Goal: Task Accomplishment & Management: Use online tool/utility

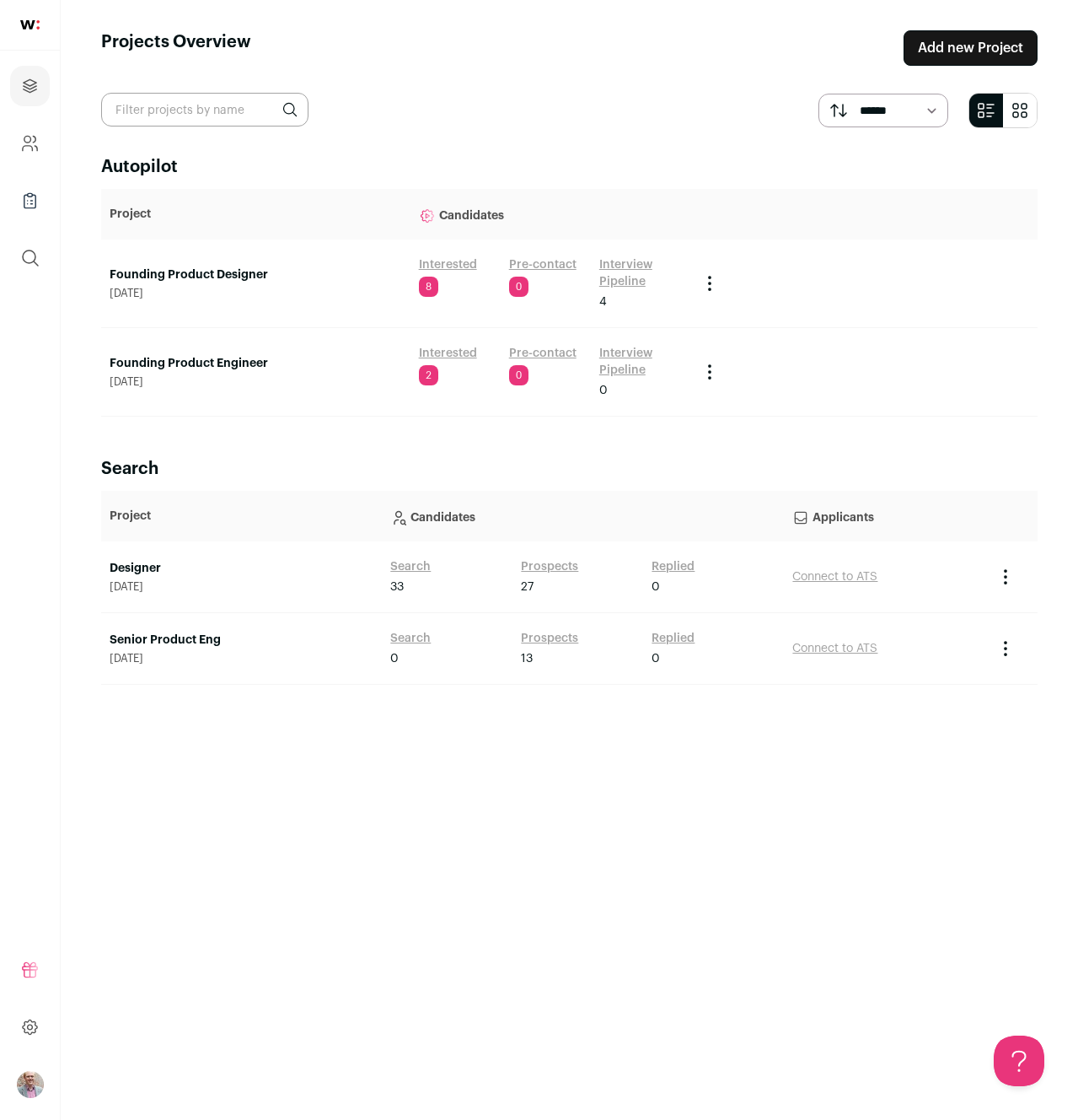
click at [533, 140] on main "Projects Overview Add new Project ****** ******* Autopilot Project Candidates F…" at bounding box center [569, 560] width 1017 height 1120
click at [306, 432] on div "Autopilot Project Candidates Founding Product Designer August 7, 2025 Intereste…" at bounding box center [570, 622] width 937 height 935
click at [447, 266] on link "Interested" at bounding box center [447, 265] width 58 height 17
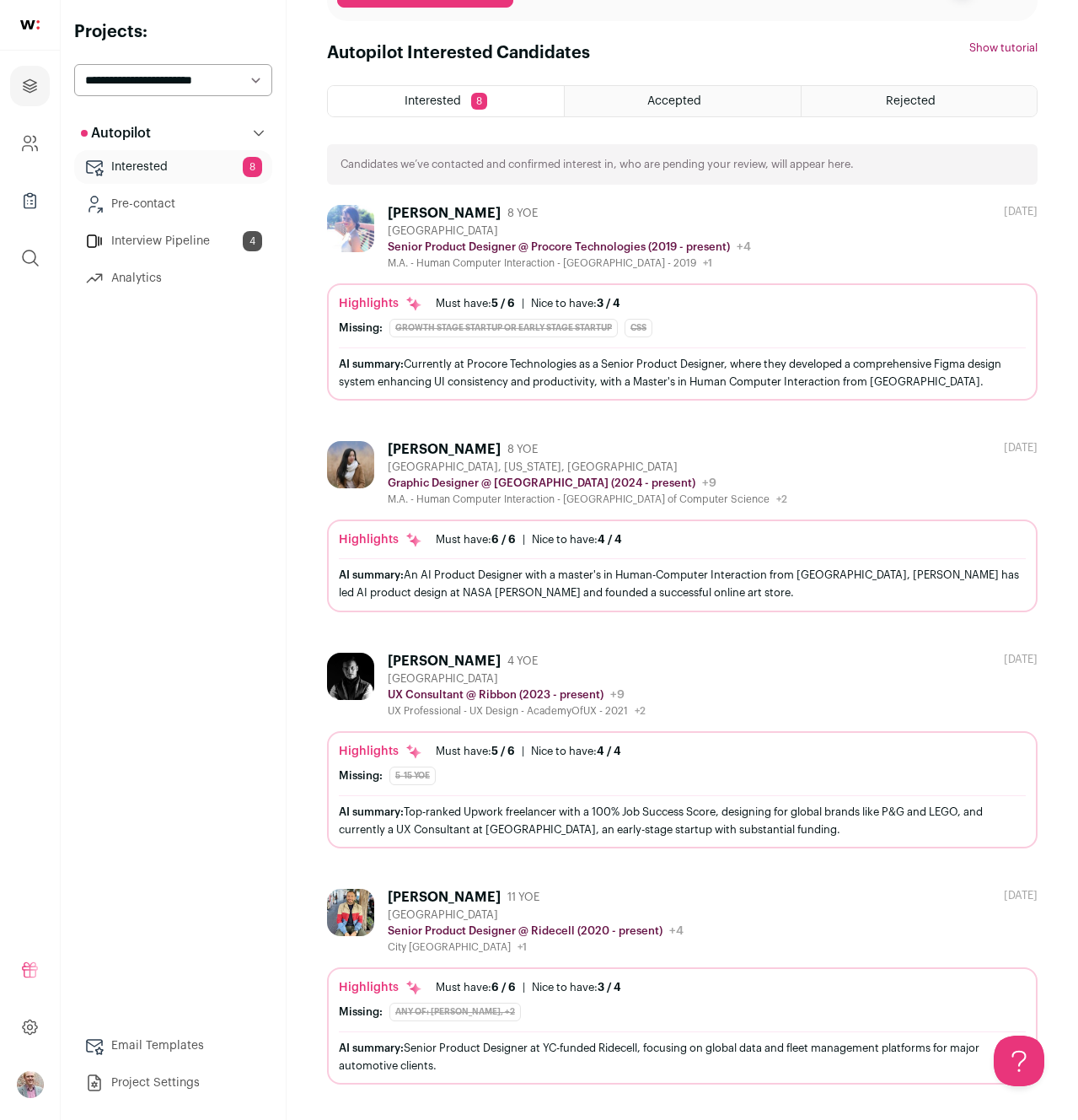
scroll to position [137, 0]
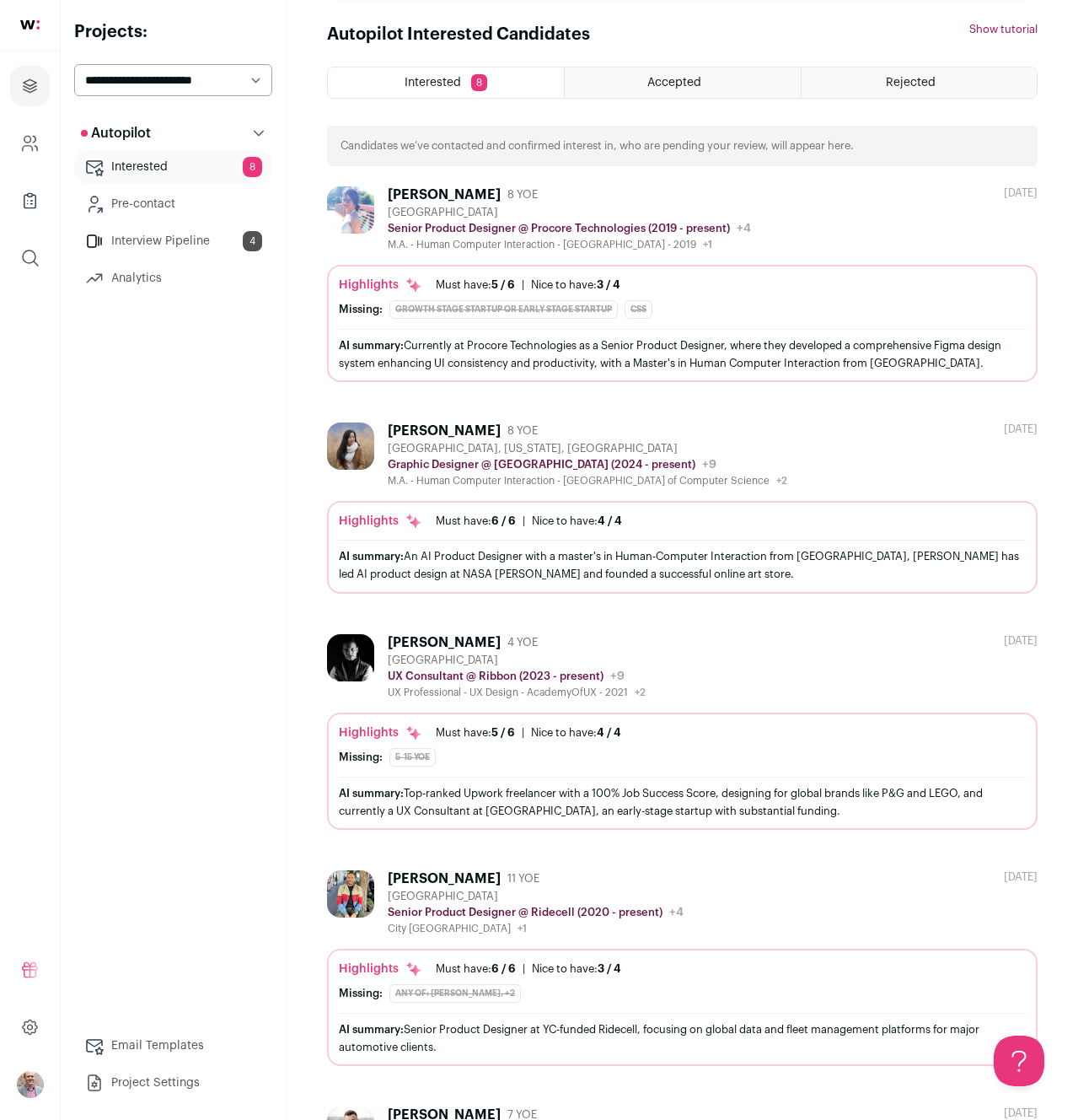
click at [454, 573] on div "AI summary: An AI Product Designer with a master's in Human-Computer Interactio…" at bounding box center [681, 565] width 687 height 35
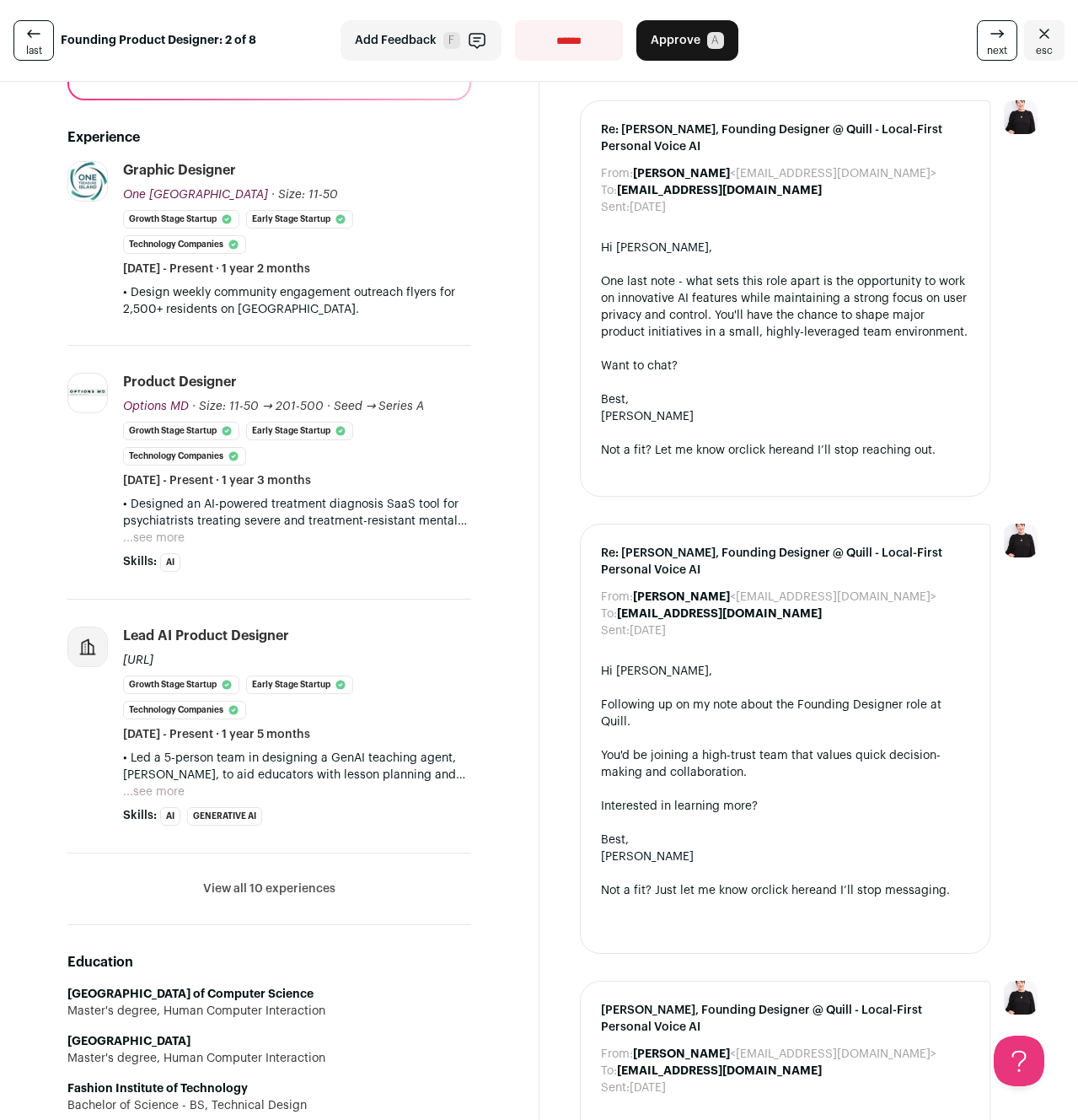
scroll to position [513, 0]
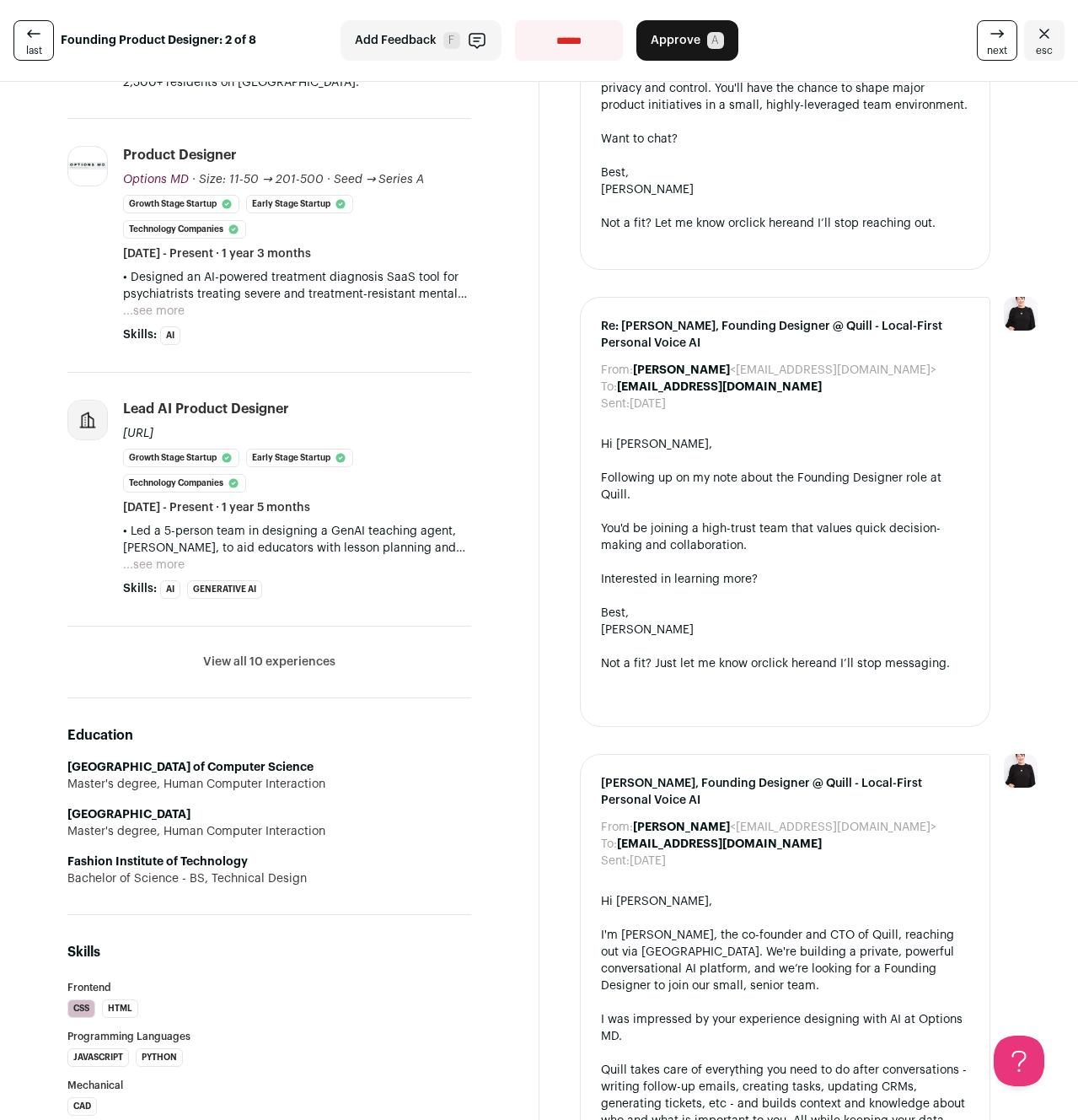
click at [153, 566] on button "...see more" at bounding box center [153, 565] width 62 height 17
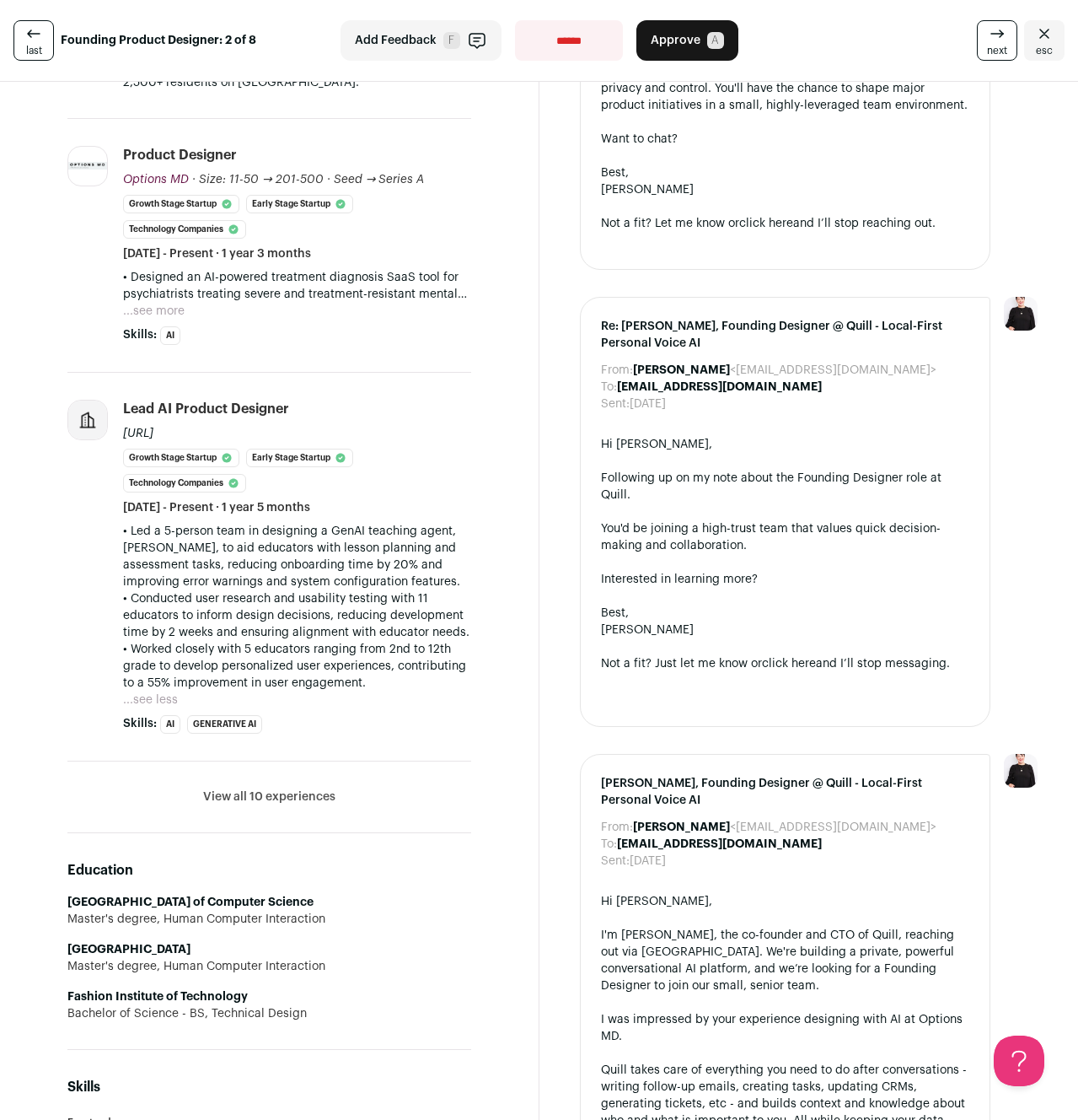
drag, startPoint x: 184, startPoint y: 434, endPoint x: 121, endPoint y: 436, distance: 63.0
click at [121, 436] on li "Lead AI Product Designer Marvel.AI Growth Stage Startup Early Stage Startup Tec…" at bounding box center [269, 566] width 404 height 388
copy div "Marvel.AI"
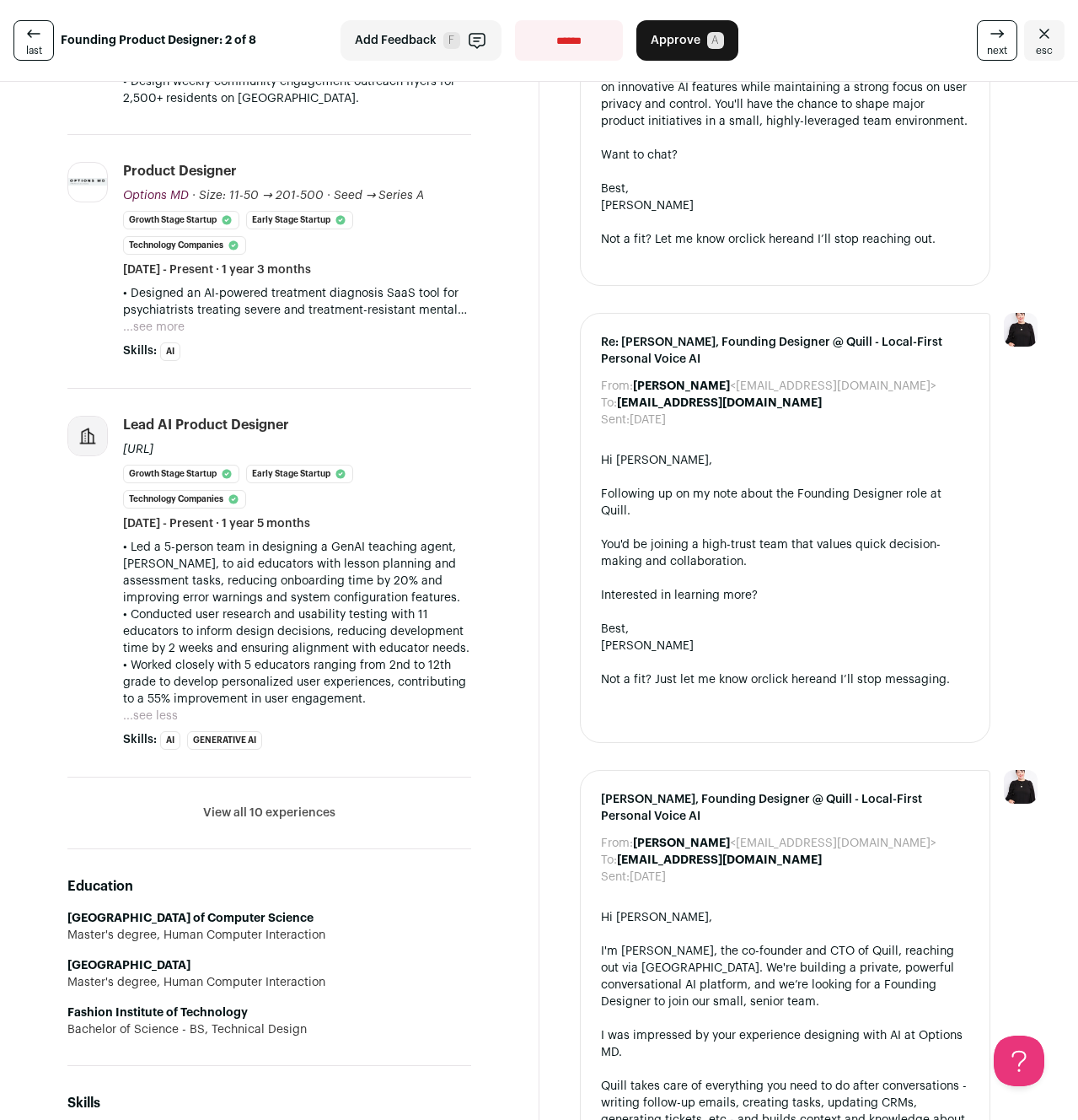
scroll to position [736, 0]
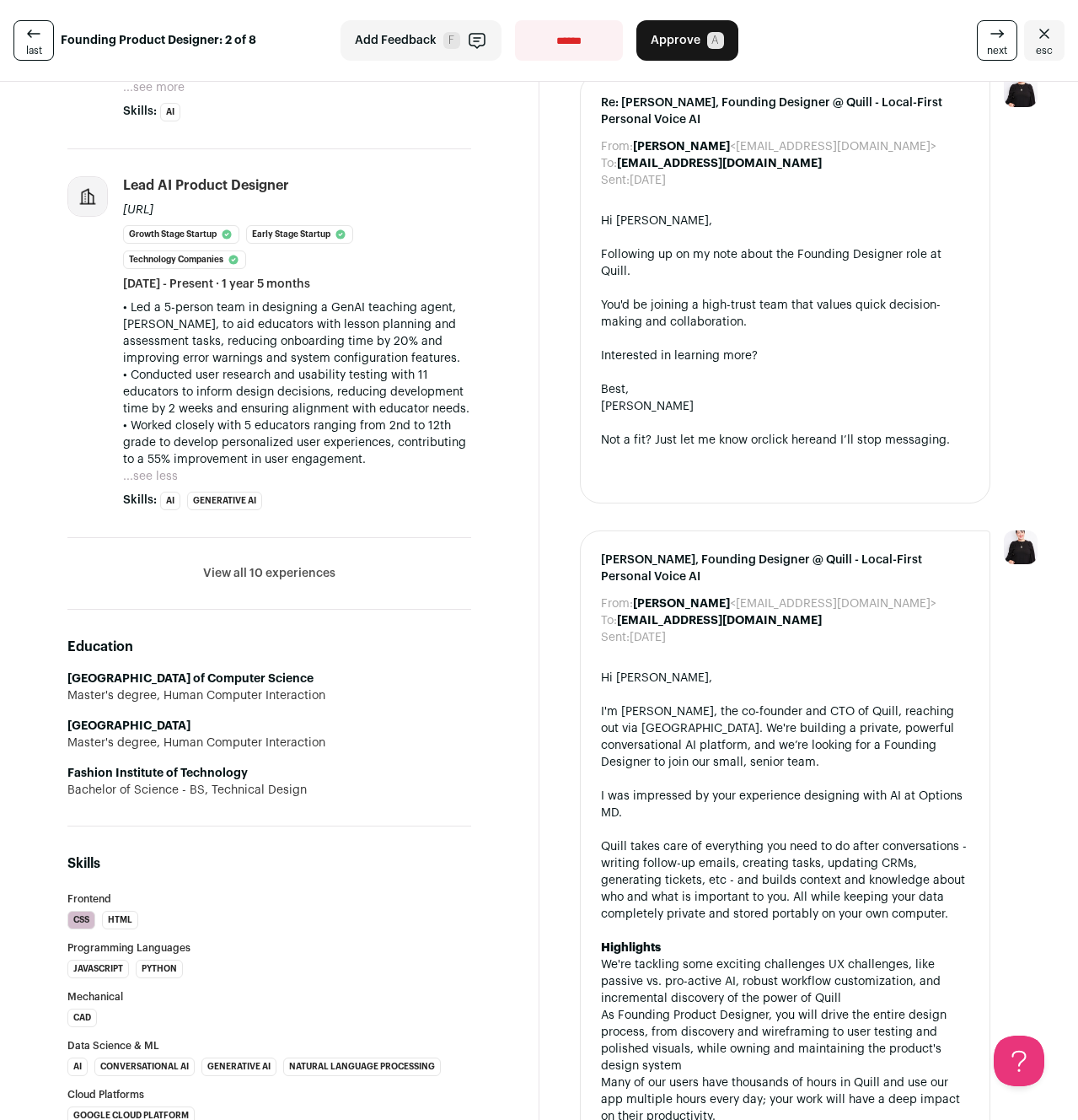
click at [260, 567] on button "View all 10 experiences" at bounding box center [269, 573] width 133 height 17
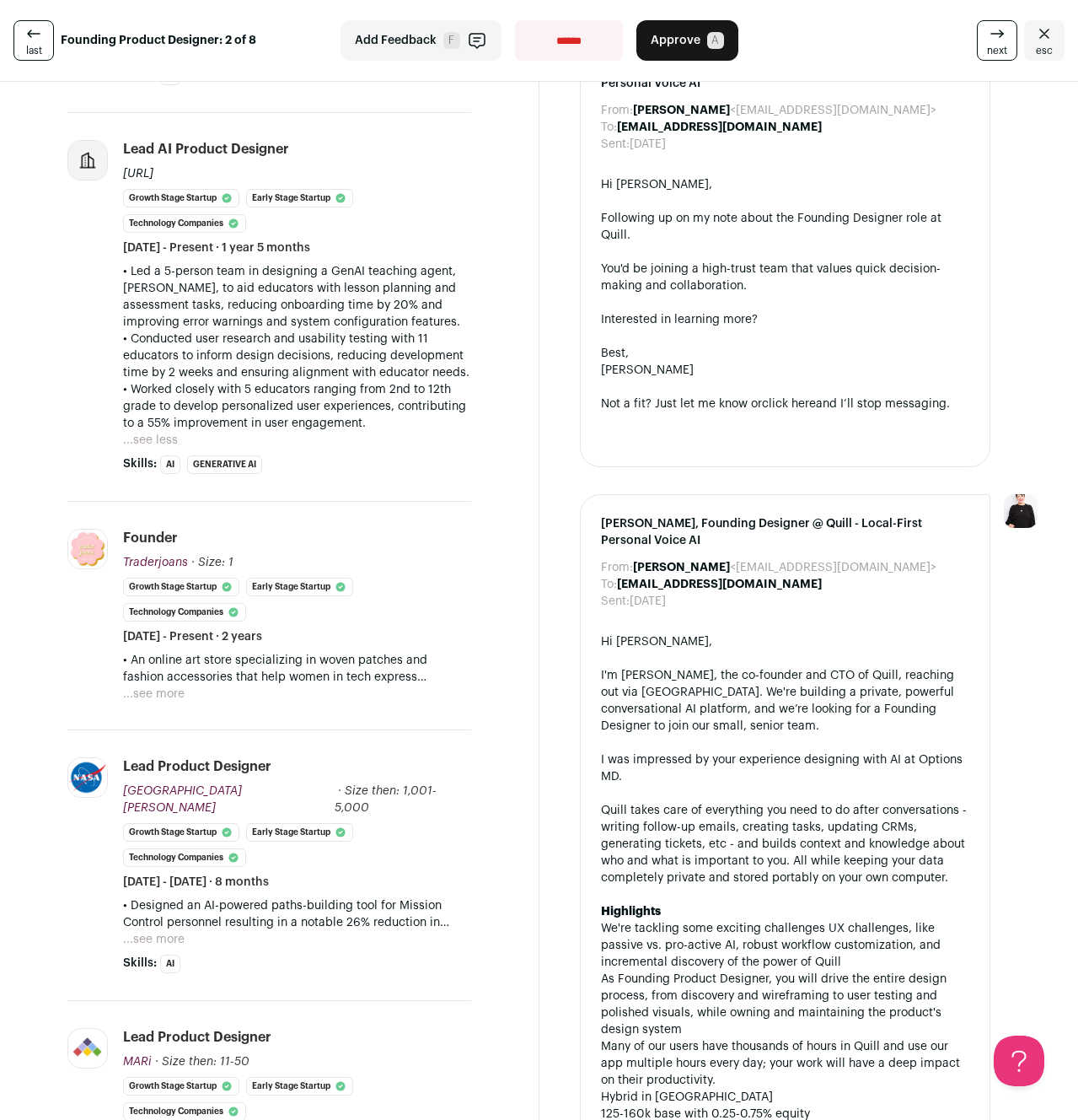
scroll to position [840, 0]
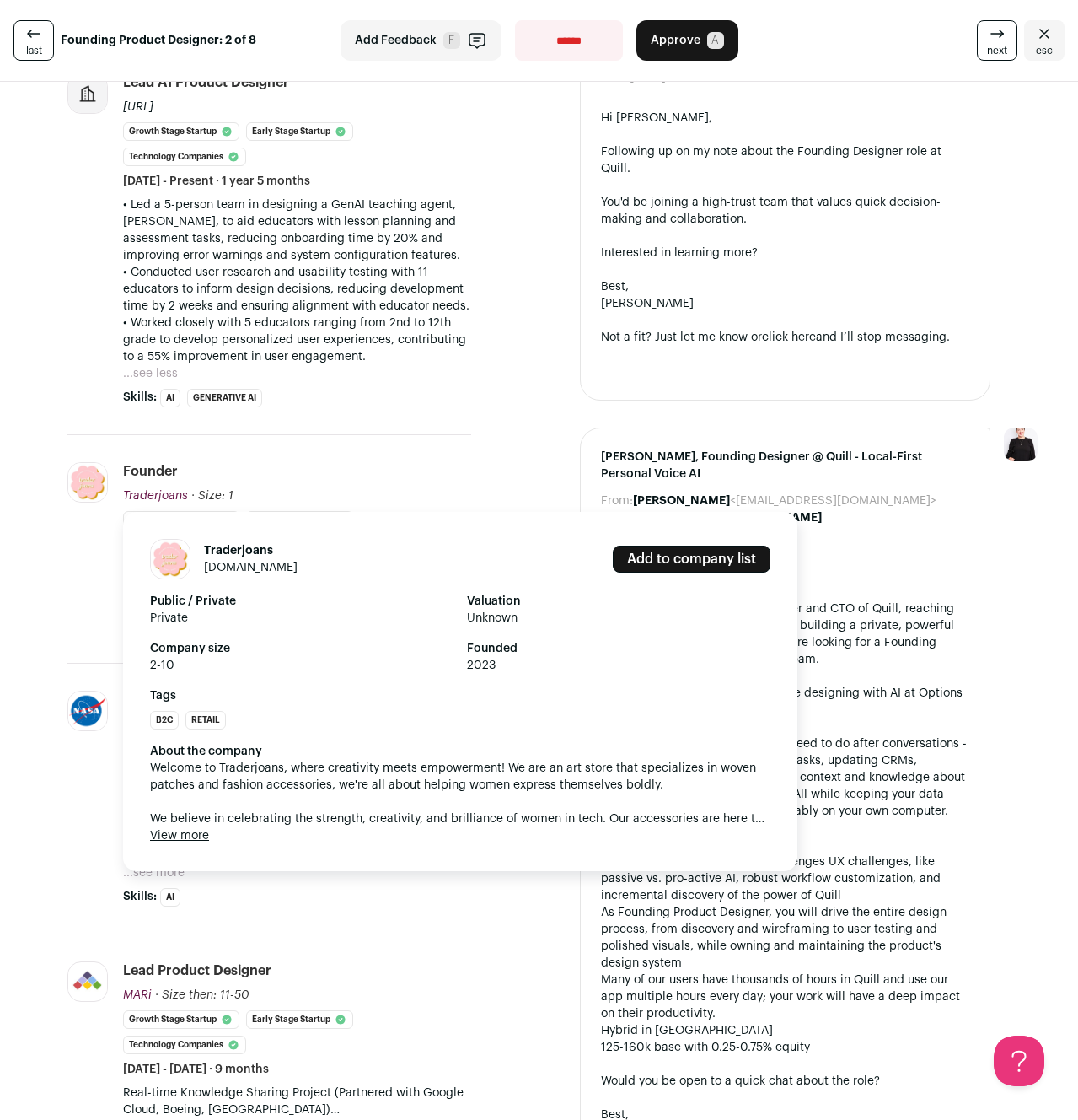
click at [225, 567] on link "traderjoans.etsy.com" at bounding box center [250, 567] width 93 height 12
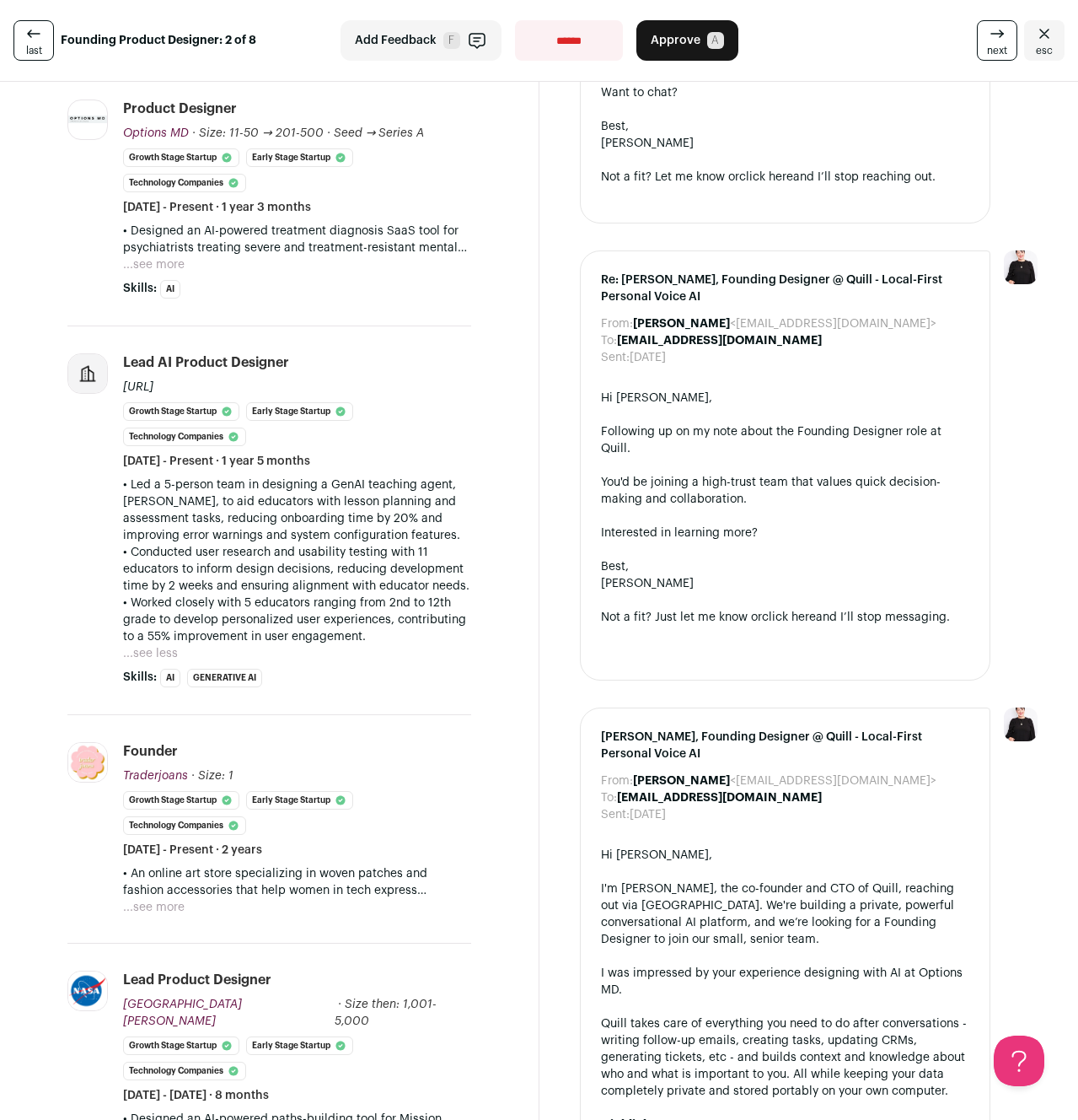
scroll to position [0, 0]
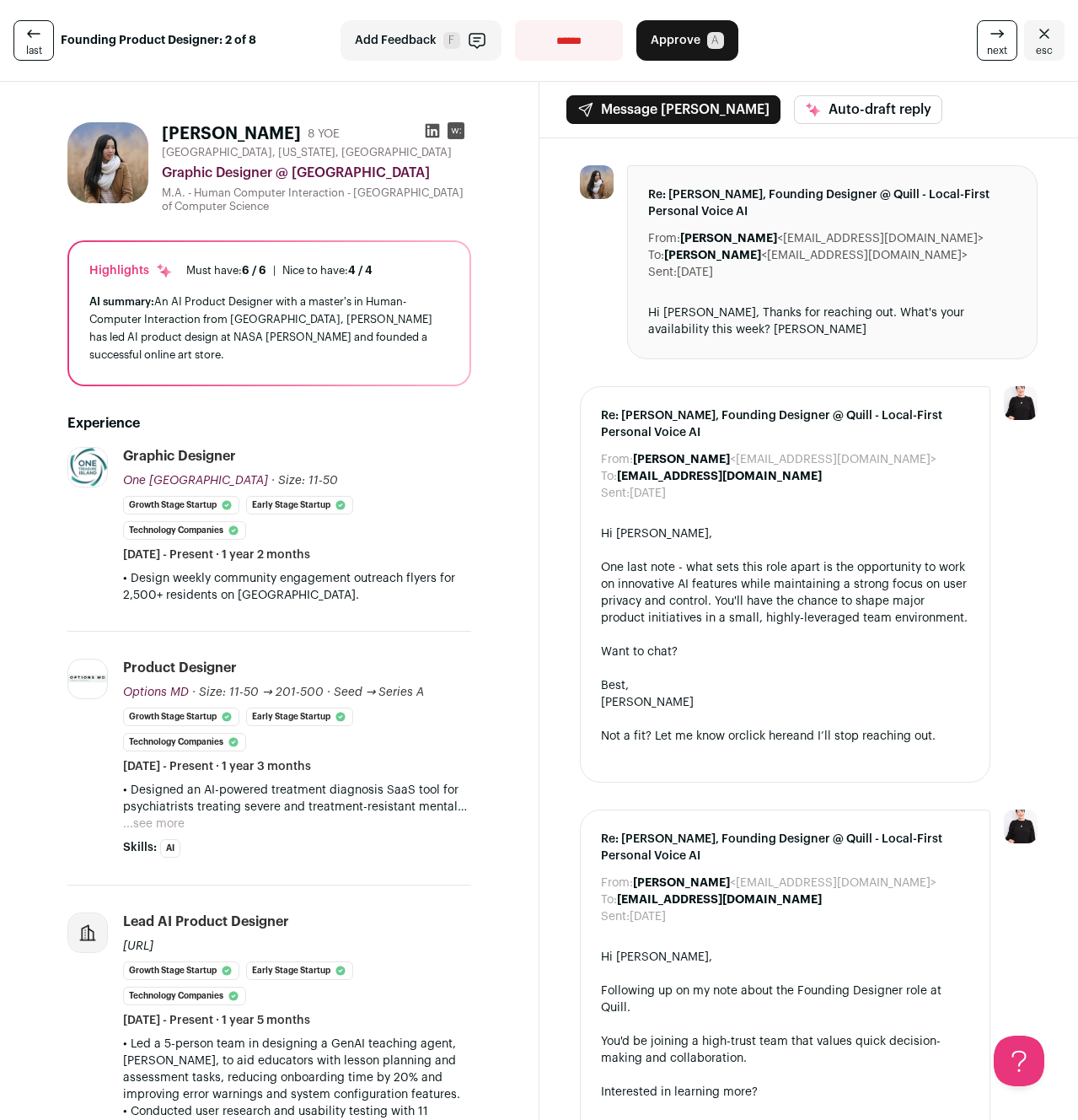
click at [692, 44] on span "Approve" at bounding box center [676, 41] width 50 height 17
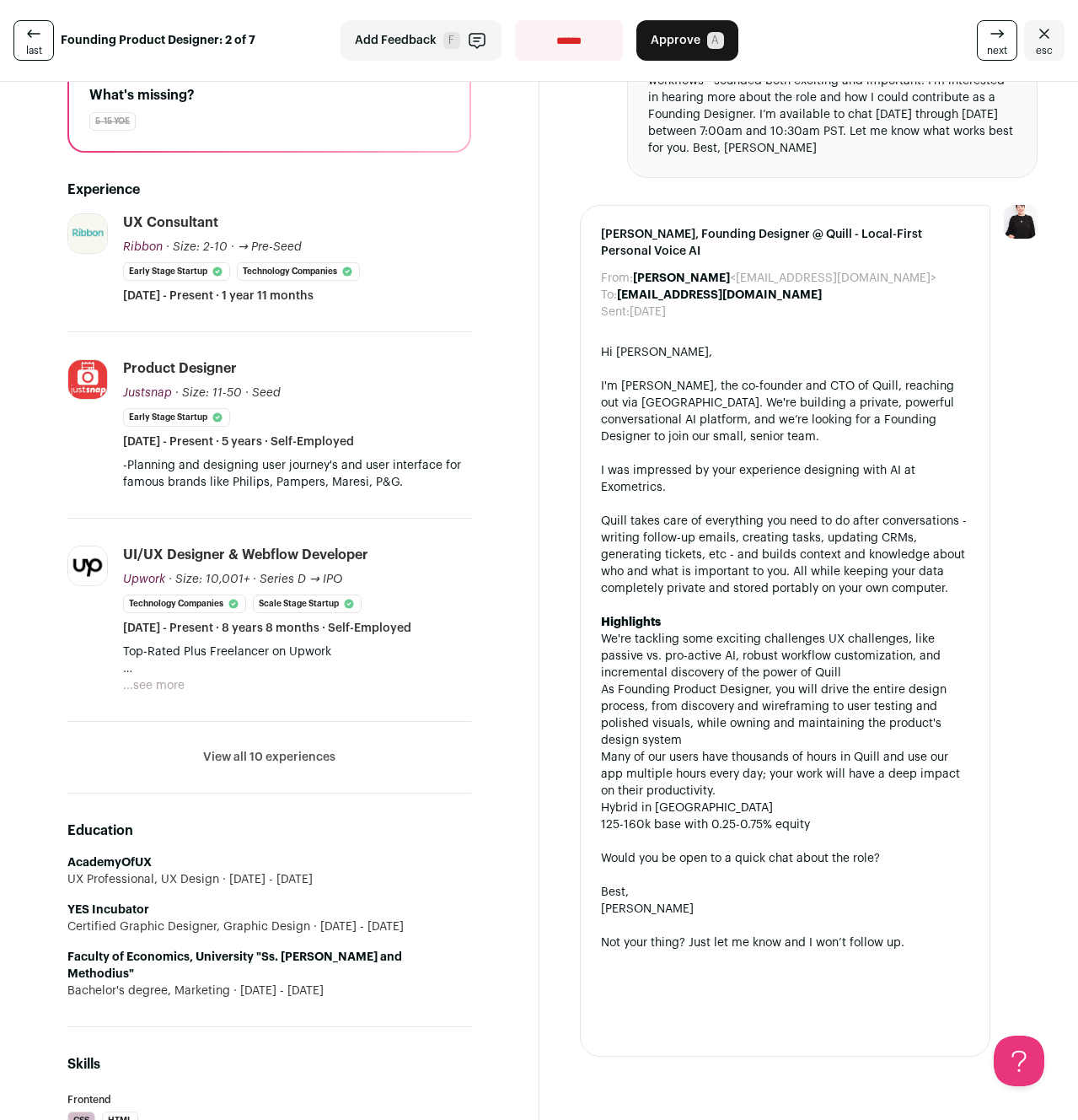
scroll to position [301, 0]
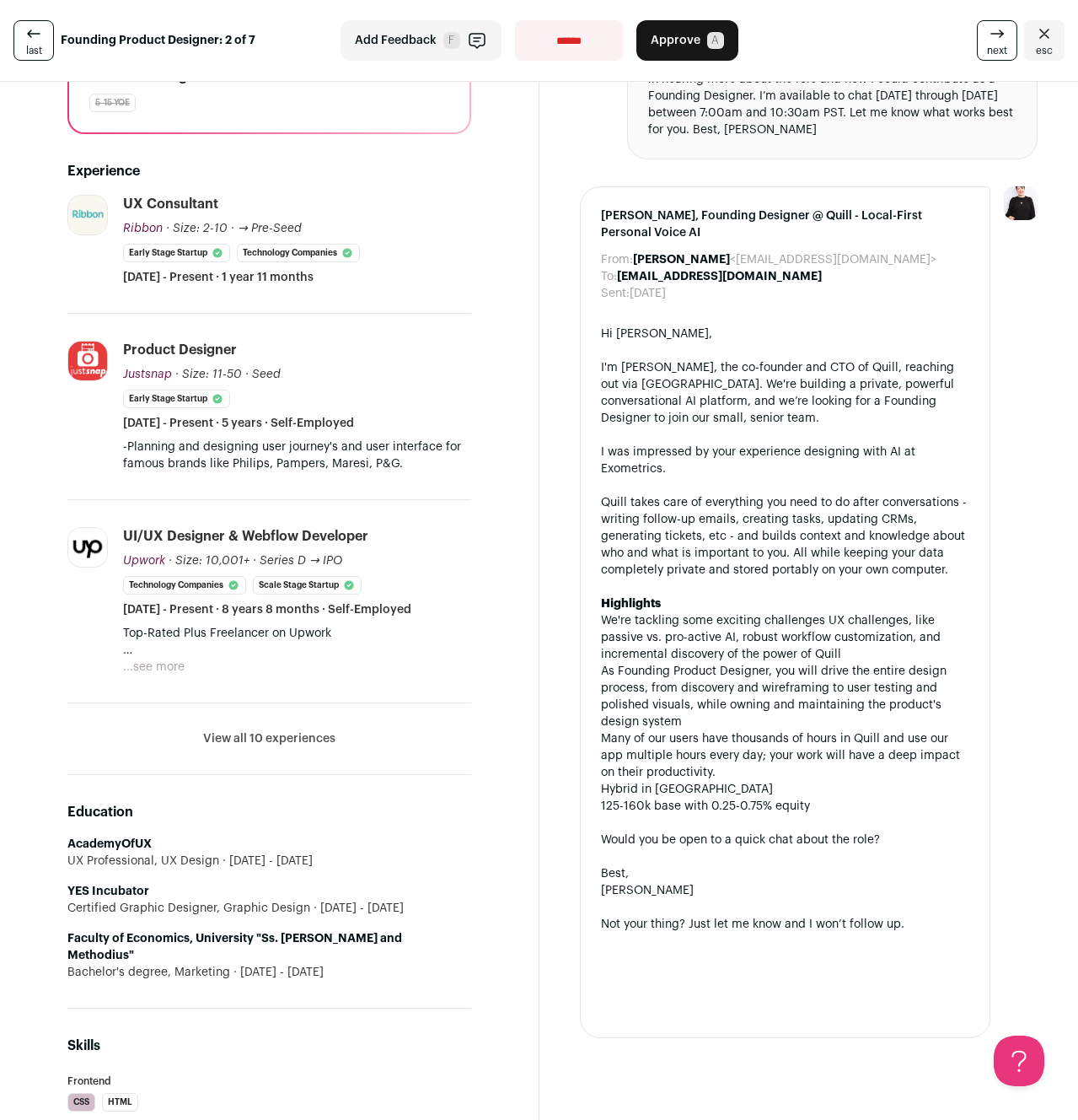
click at [152, 663] on button "...see more" at bounding box center [153, 667] width 62 height 17
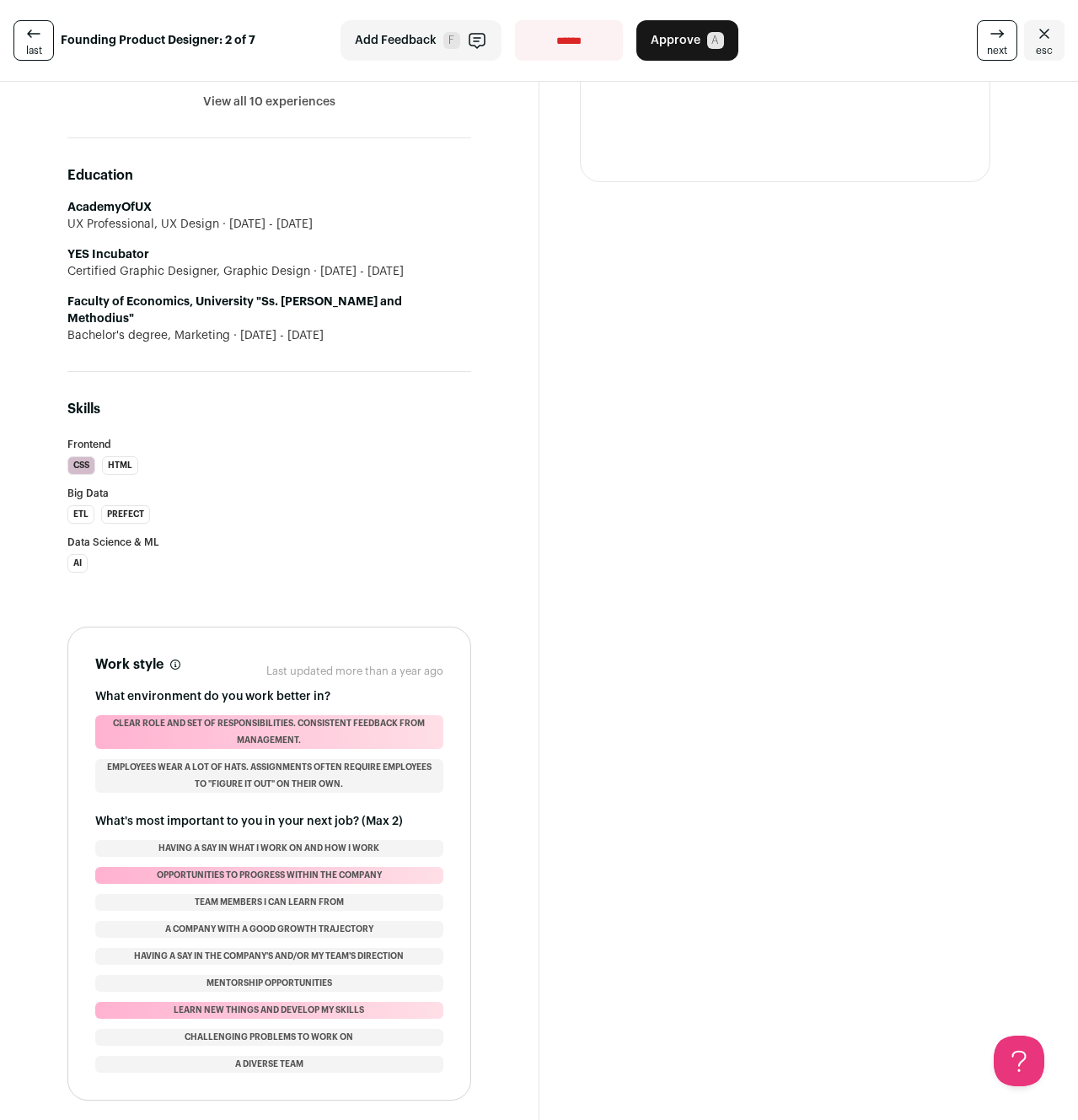
scroll to position [0, 0]
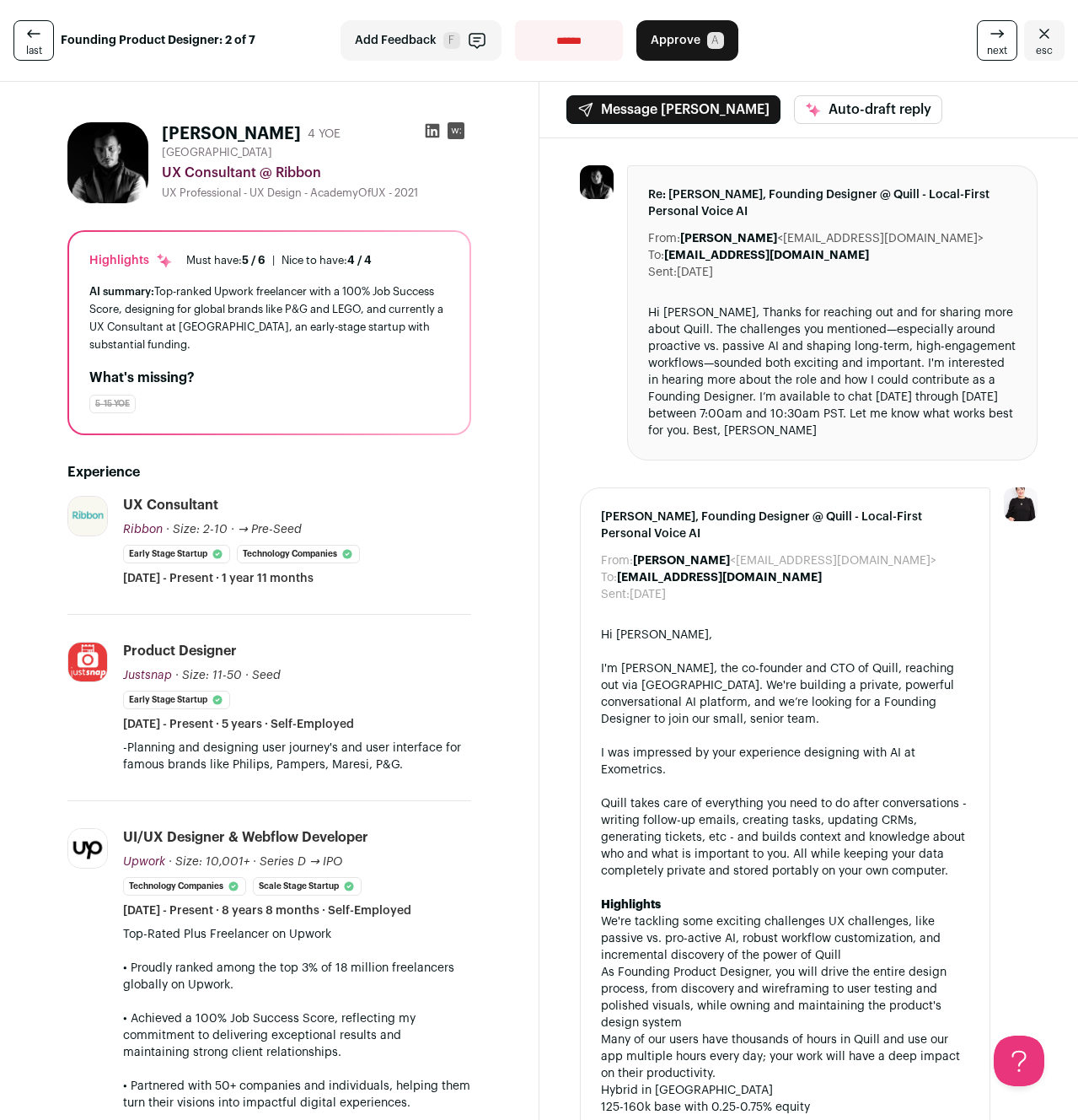
click at [471, 43] on icon "button" at bounding box center [477, 41] width 20 height 20
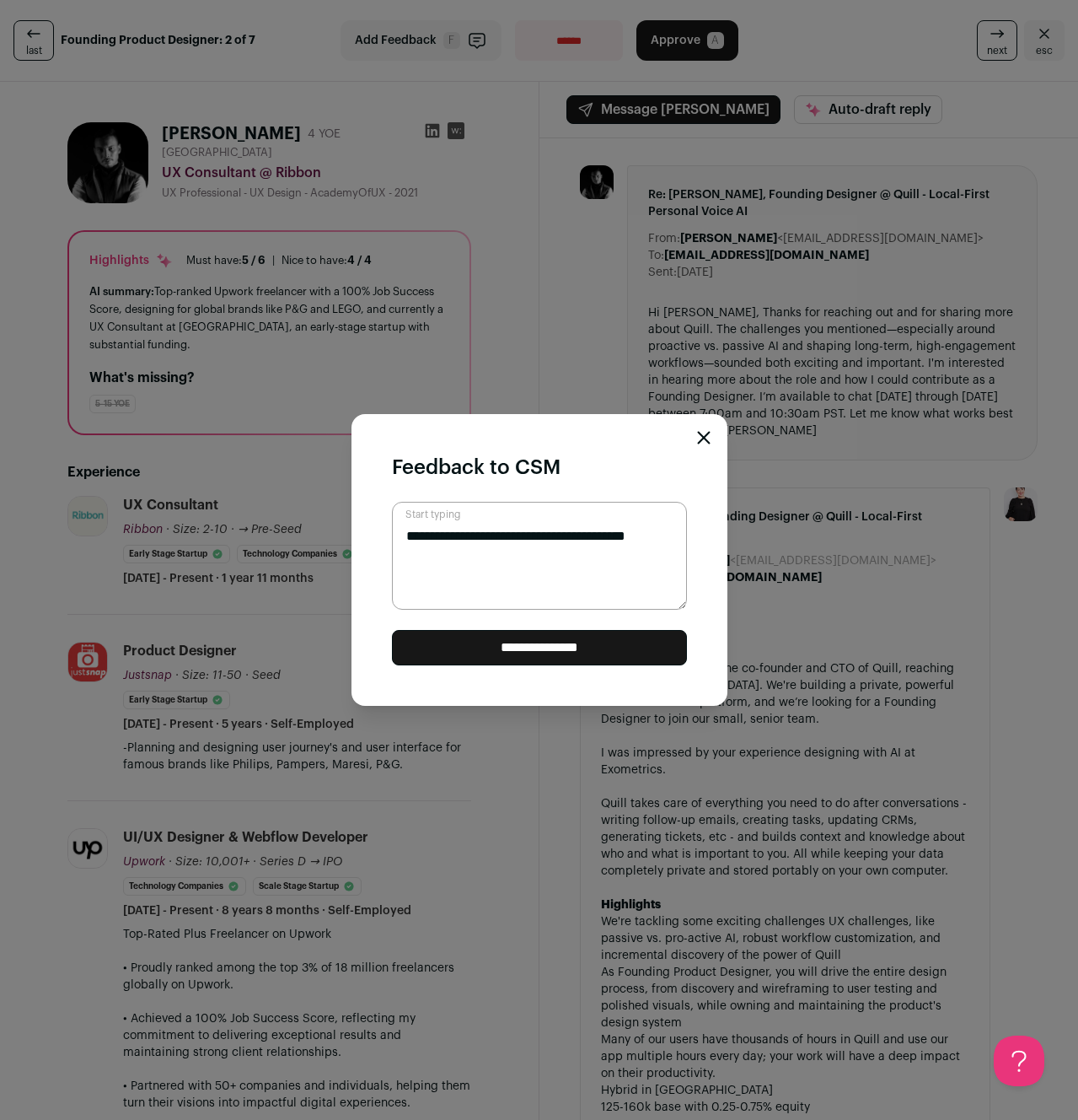
type textarea "**********"
click at [574, 653] on input "**********" at bounding box center [539, 648] width 295 height 35
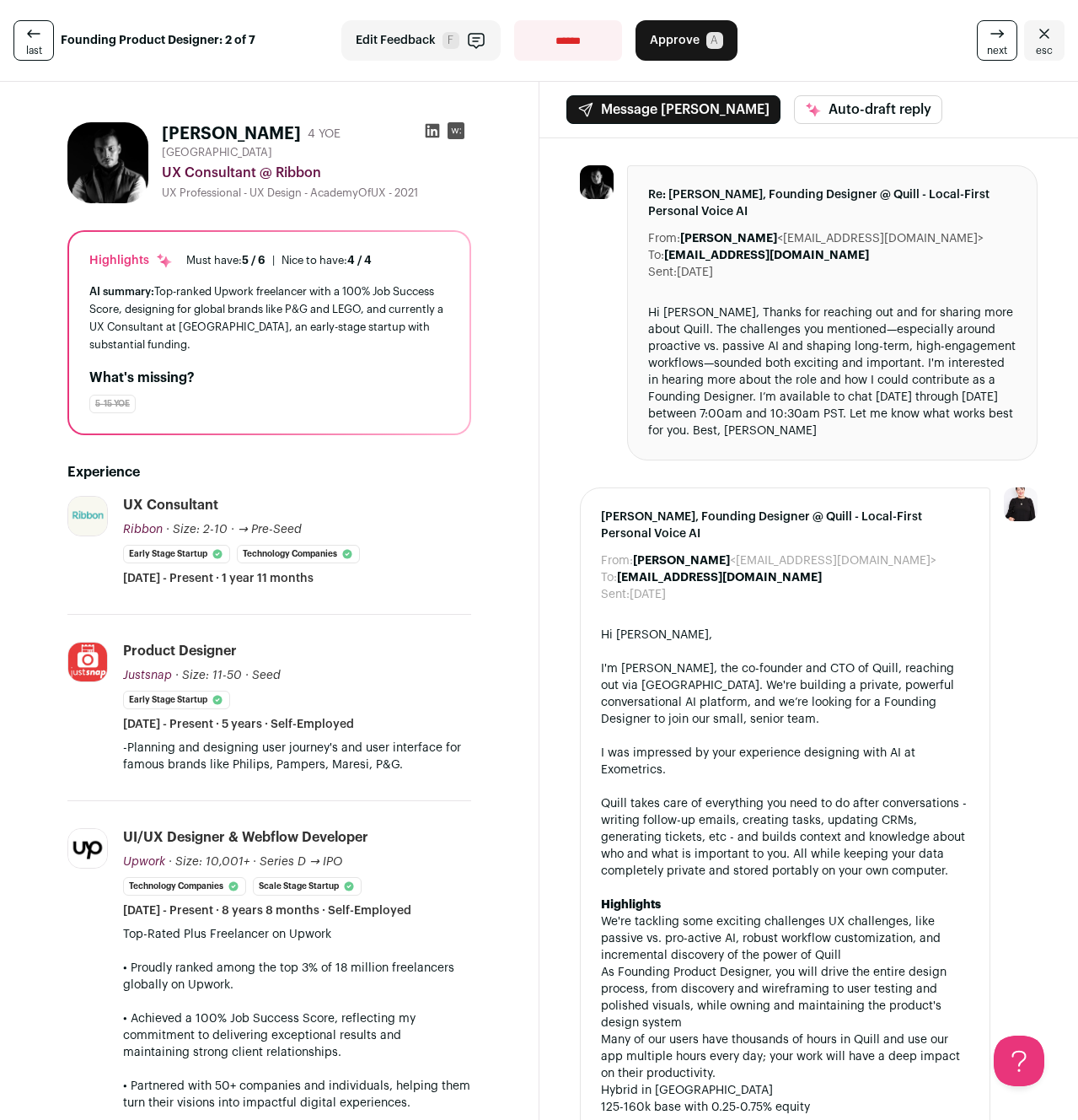
click at [574, 42] on select "**********" at bounding box center [568, 41] width 108 height 41
select select "**********"
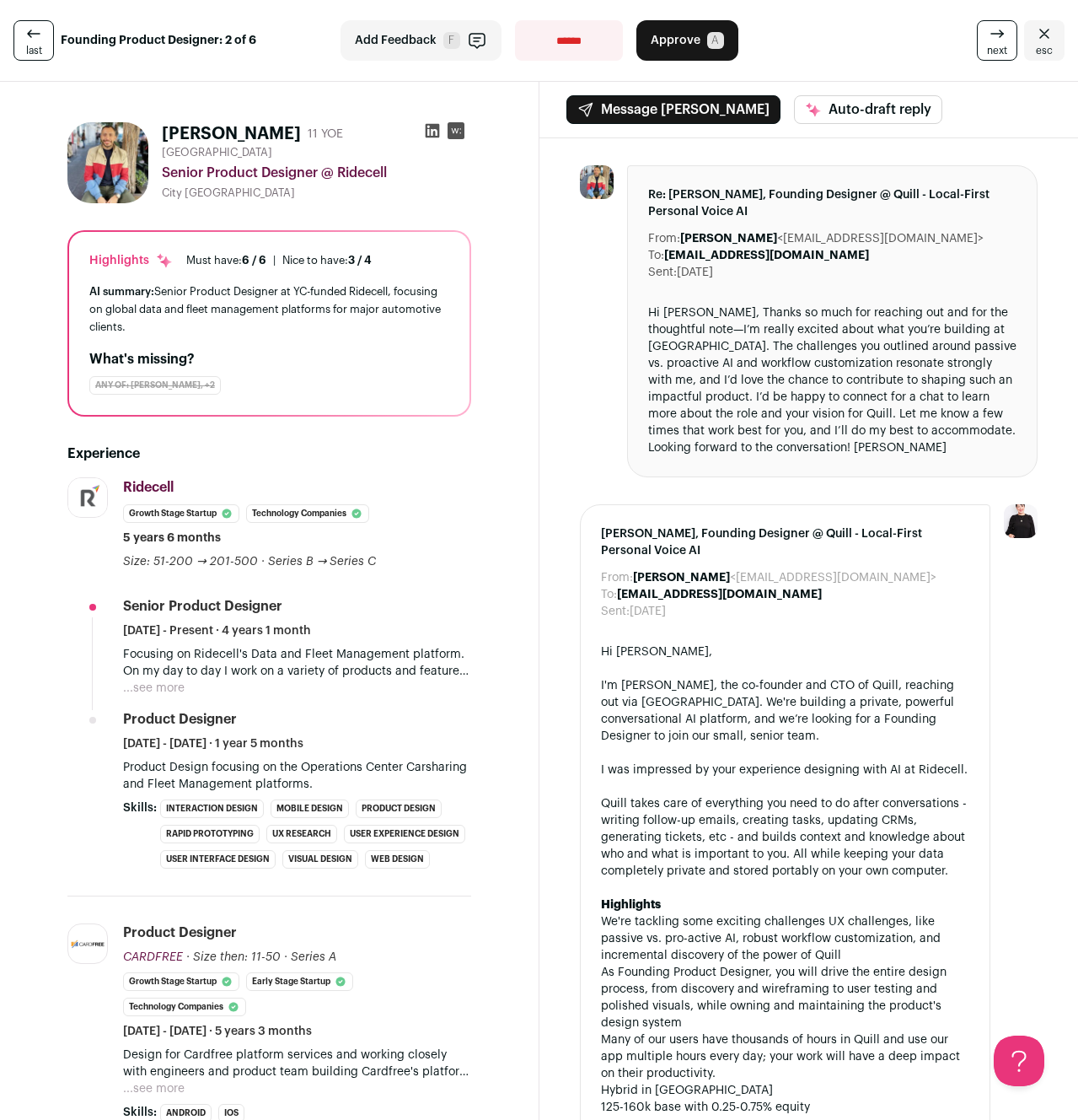
drag, startPoint x: 278, startPoint y: 535, endPoint x: 610, endPoint y: 1, distance: 628.8
click at [693, 32] on span "Approve" at bounding box center [676, 41] width 50 height 17
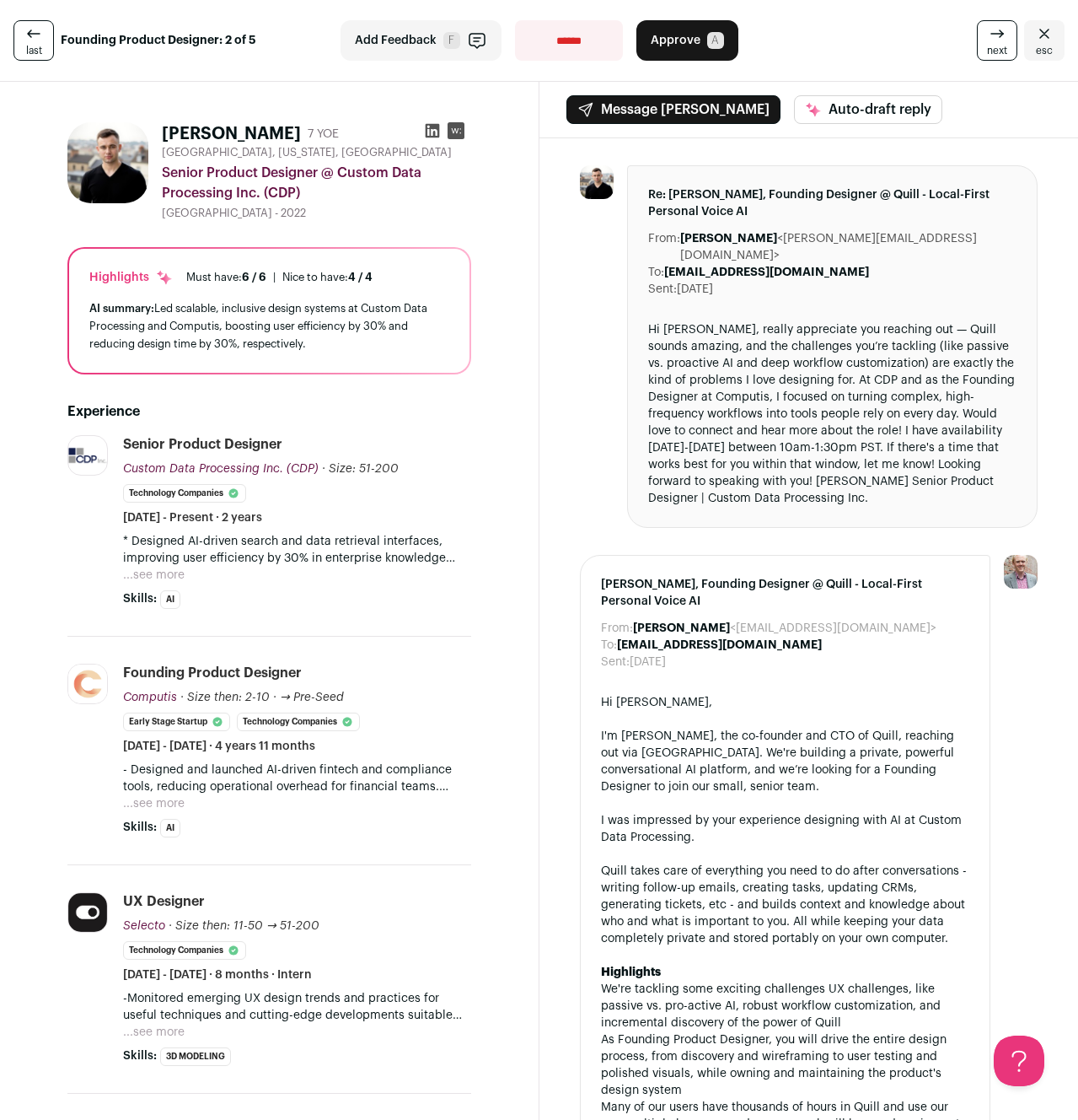
click at [996, 53] on span "next" at bounding box center [997, 51] width 20 height 14
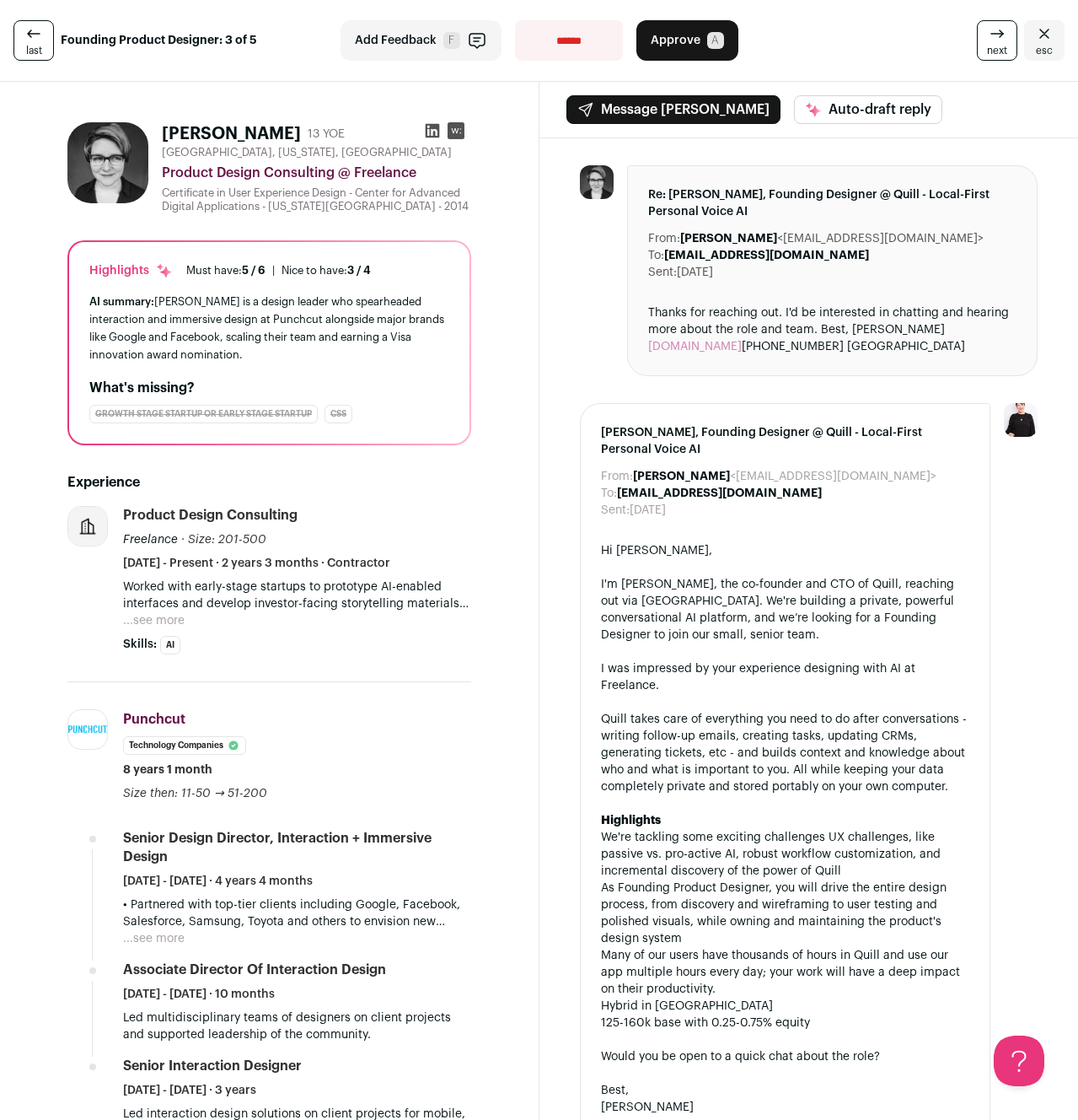
click at [155, 615] on button "...see more" at bounding box center [153, 621] width 62 height 17
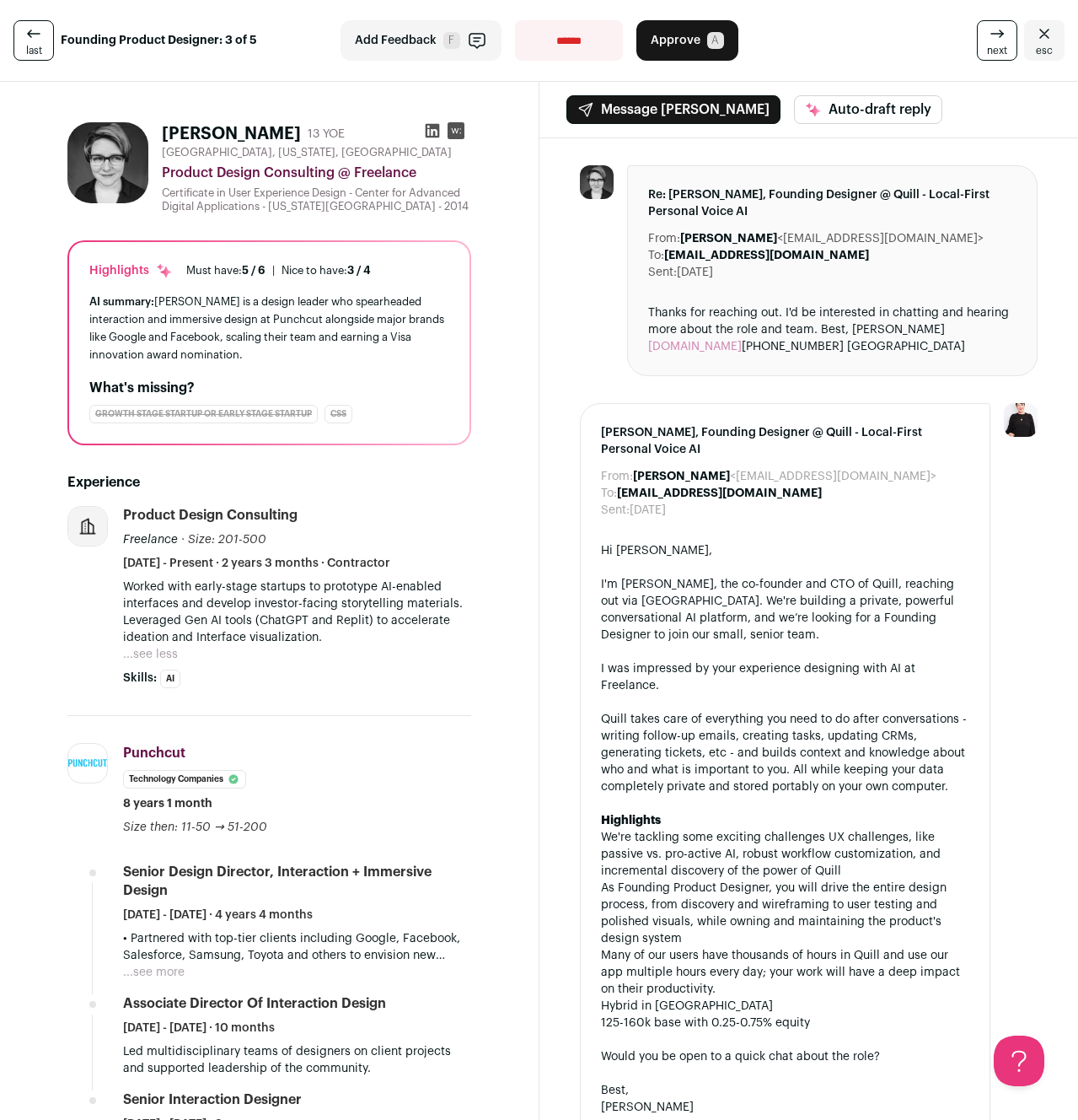
click at [674, 36] on span "Approve" at bounding box center [676, 41] width 50 height 17
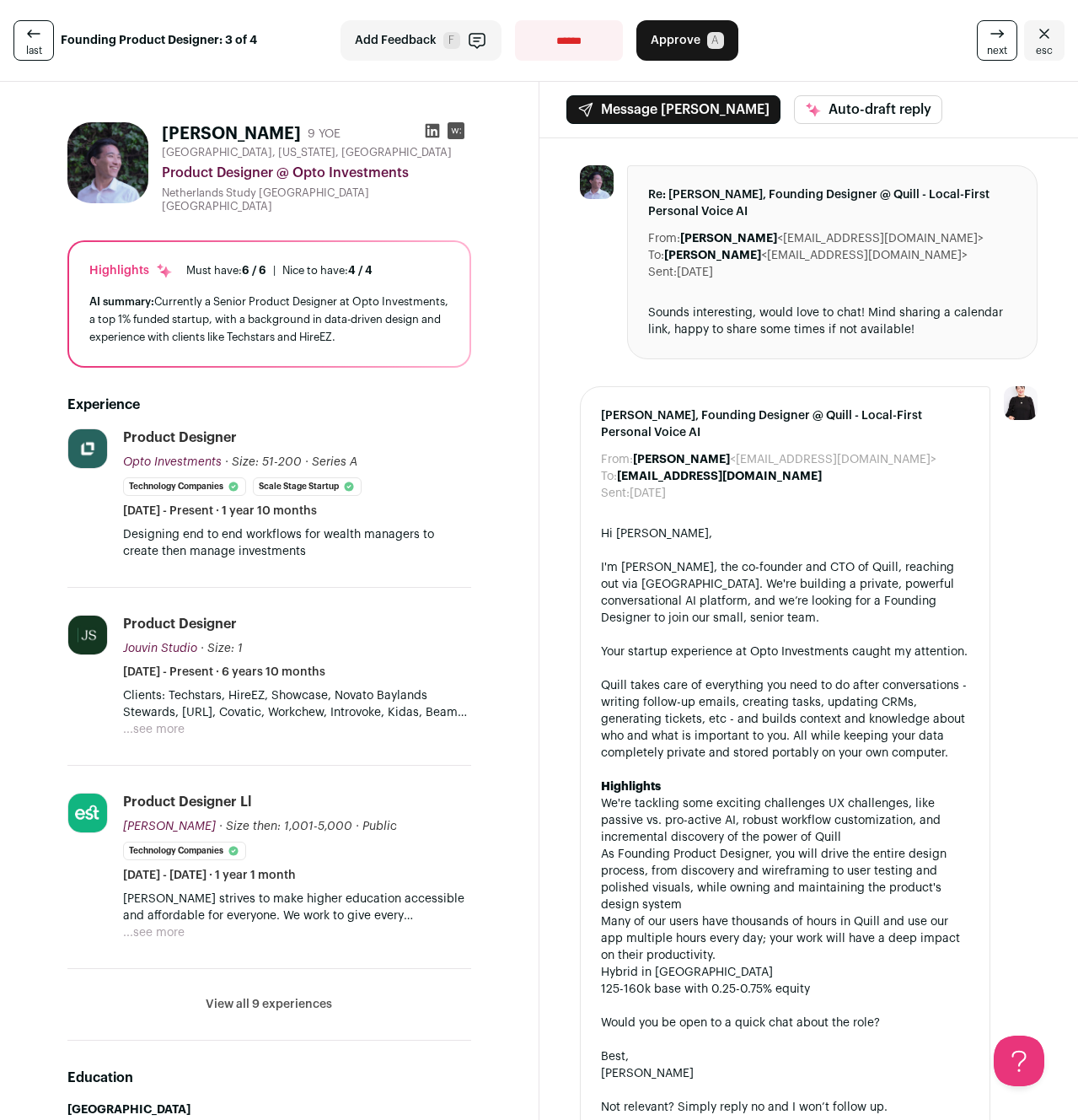
click at [686, 30] on button "Approve A" at bounding box center [687, 41] width 102 height 41
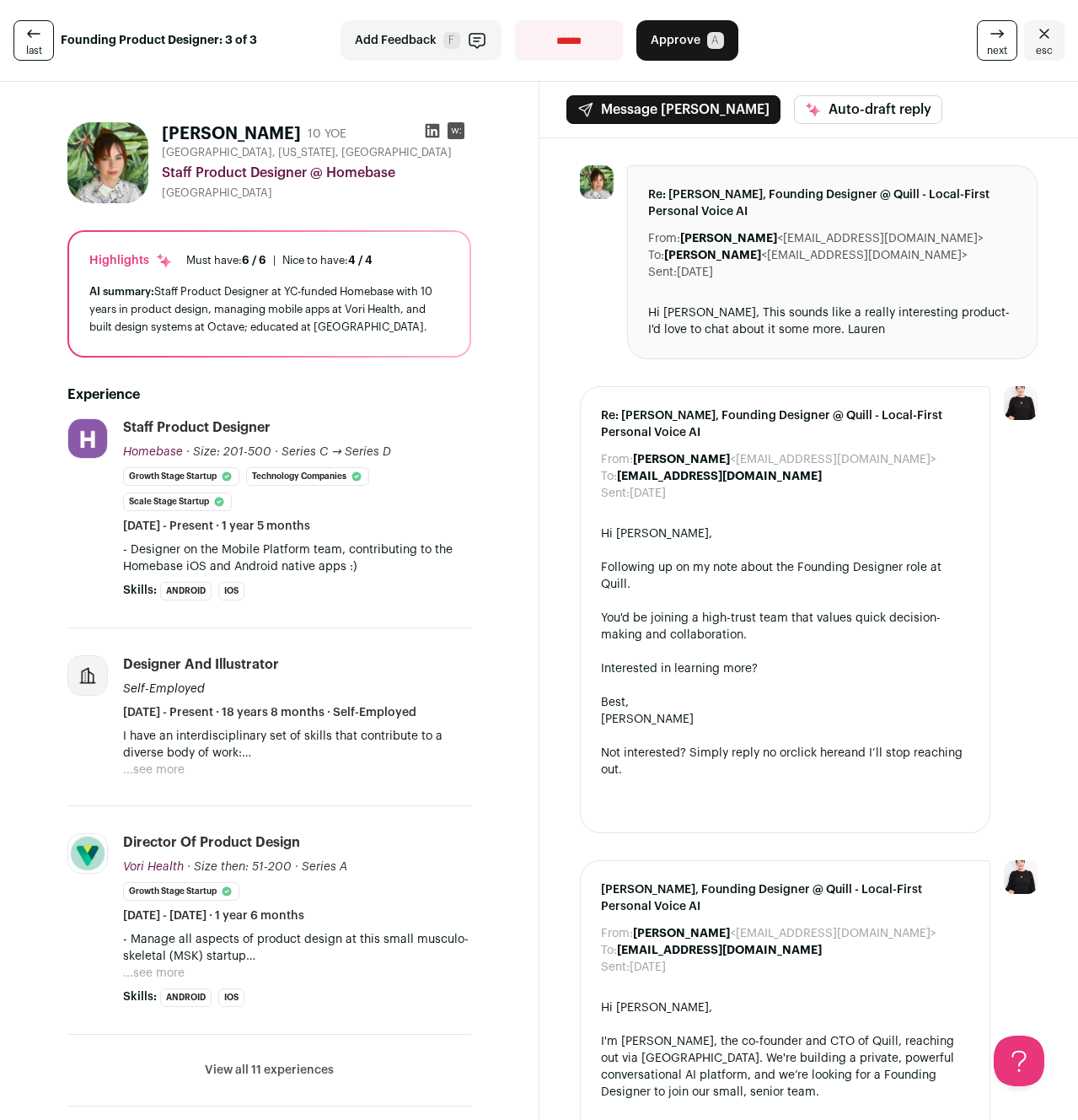
click at [147, 779] on button "...see more" at bounding box center [153, 769] width 62 height 17
click at [691, 41] on span "Approve" at bounding box center [676, 41] width 50 height 17
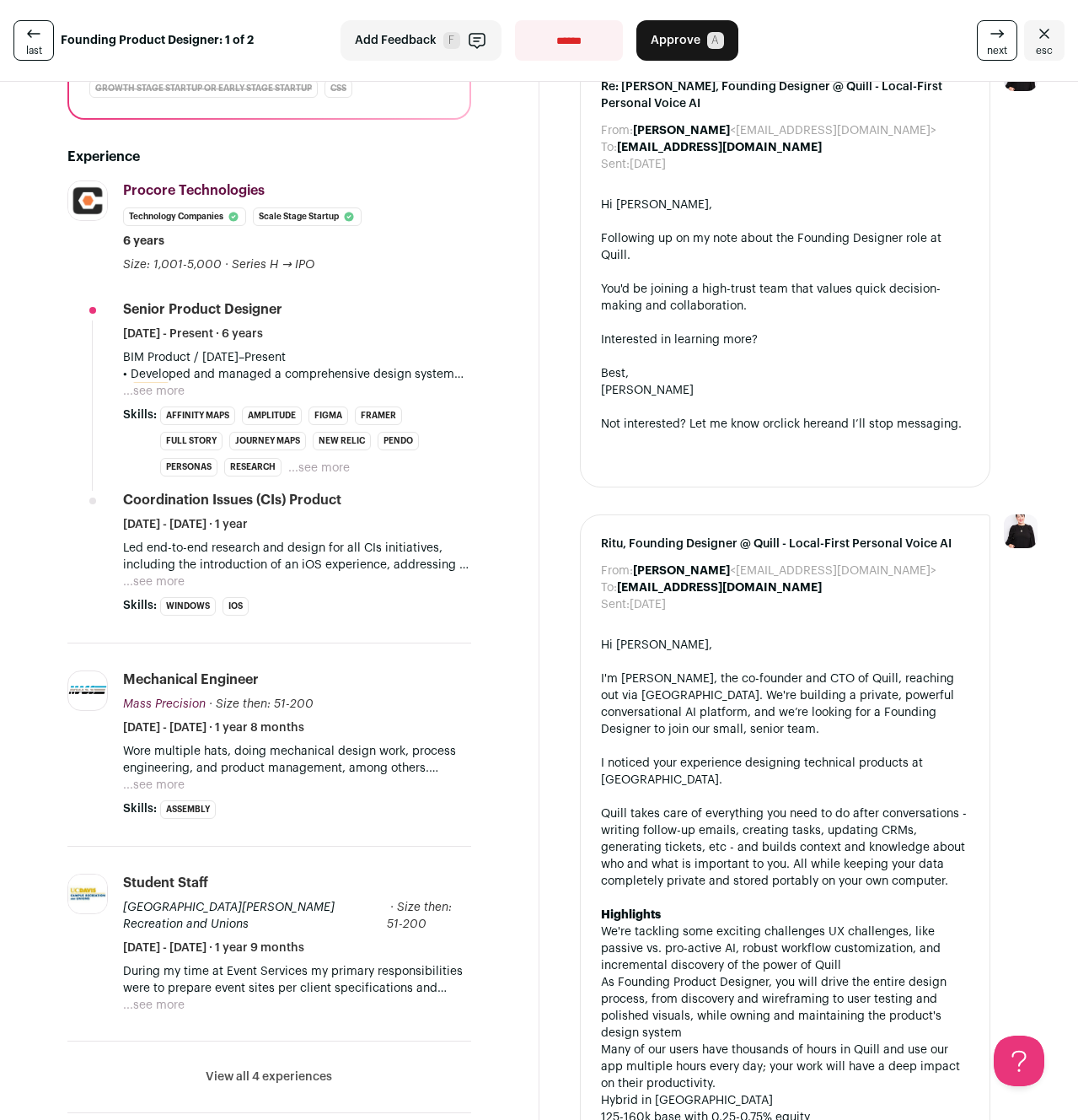
scroll to position [392, 0]
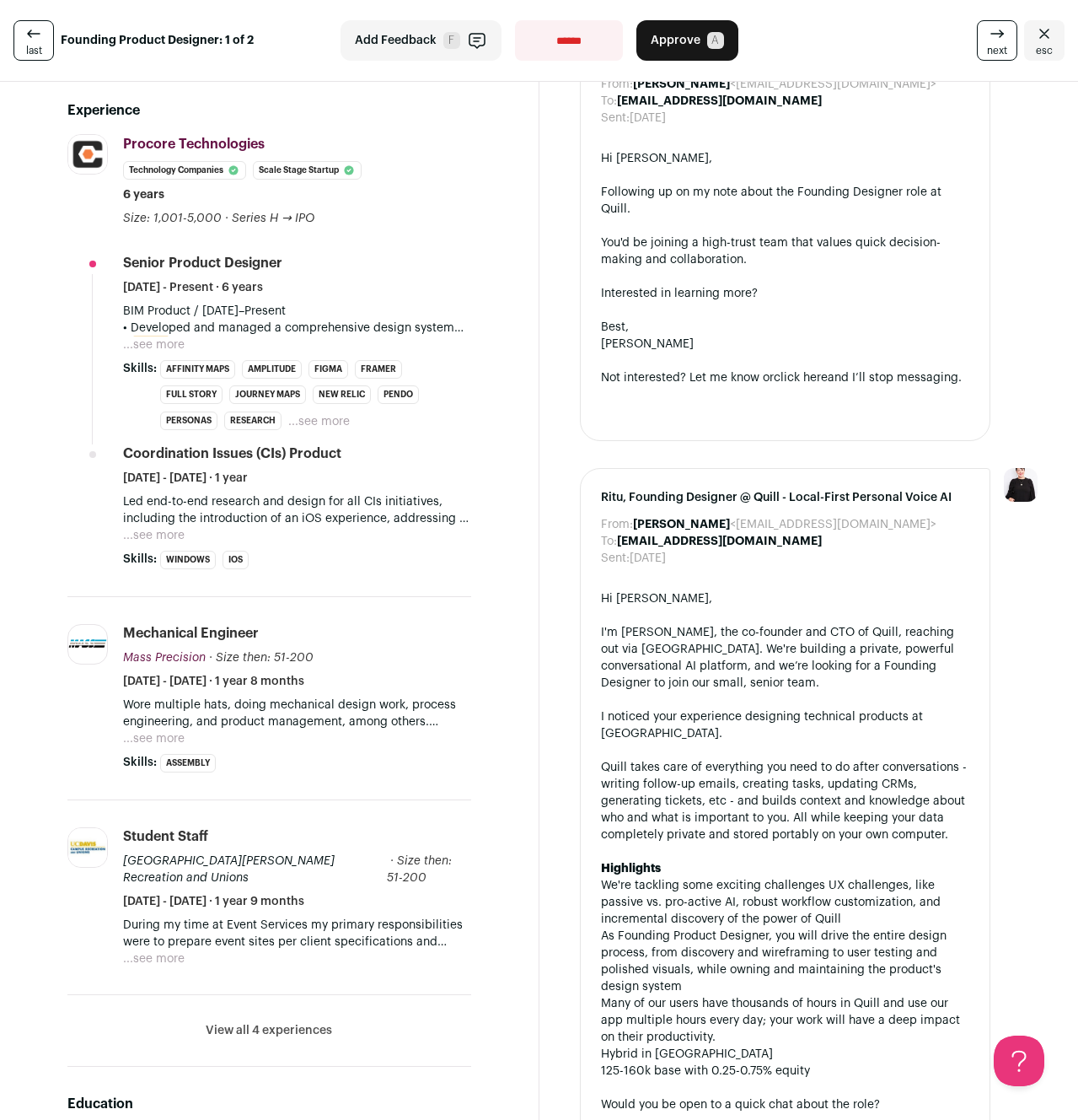
click at [553, 34] on select "**********" at bounding box center [569, 41] width 108 height 41
select select "**********"
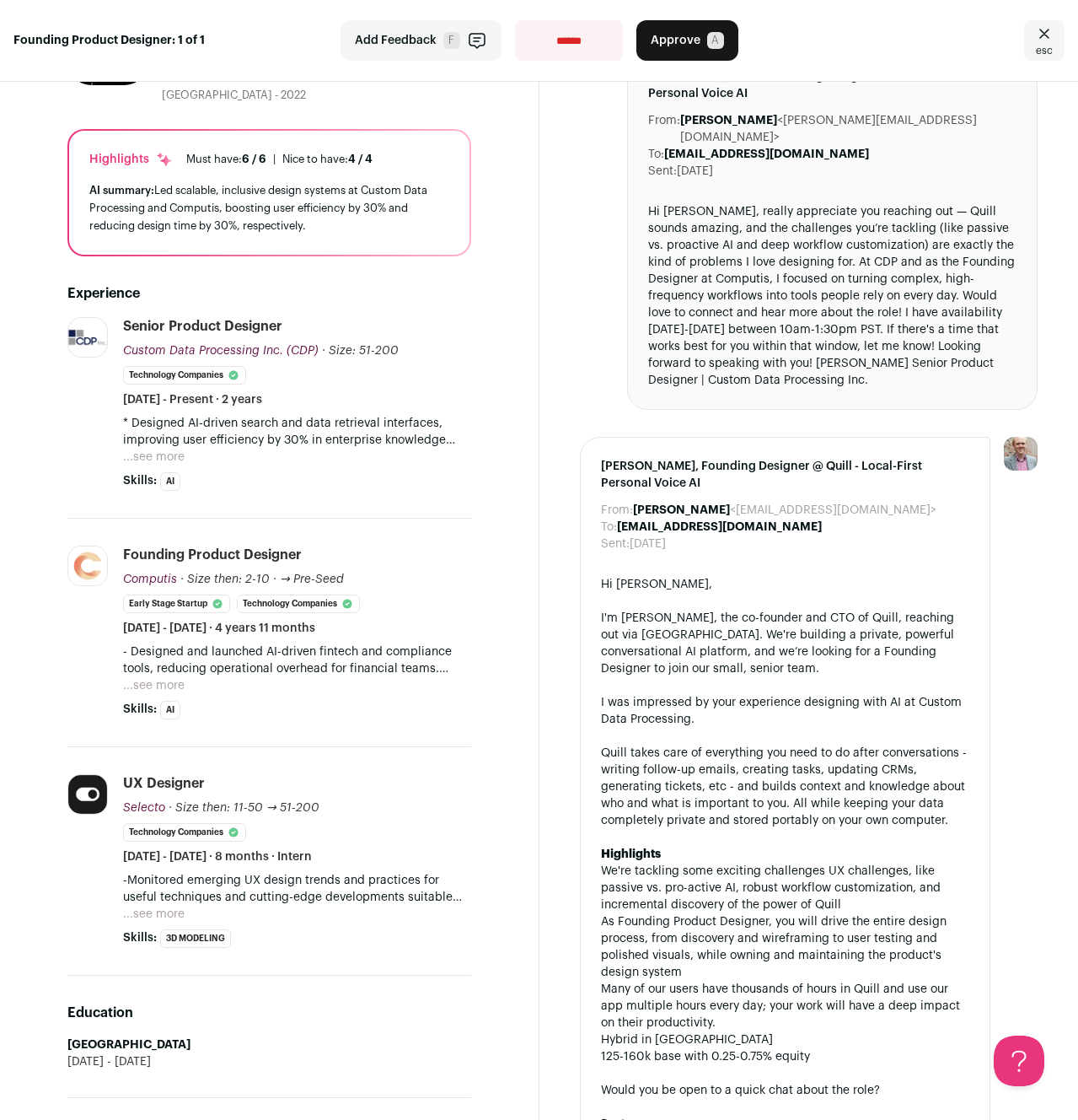
scroll to position [157, 0]
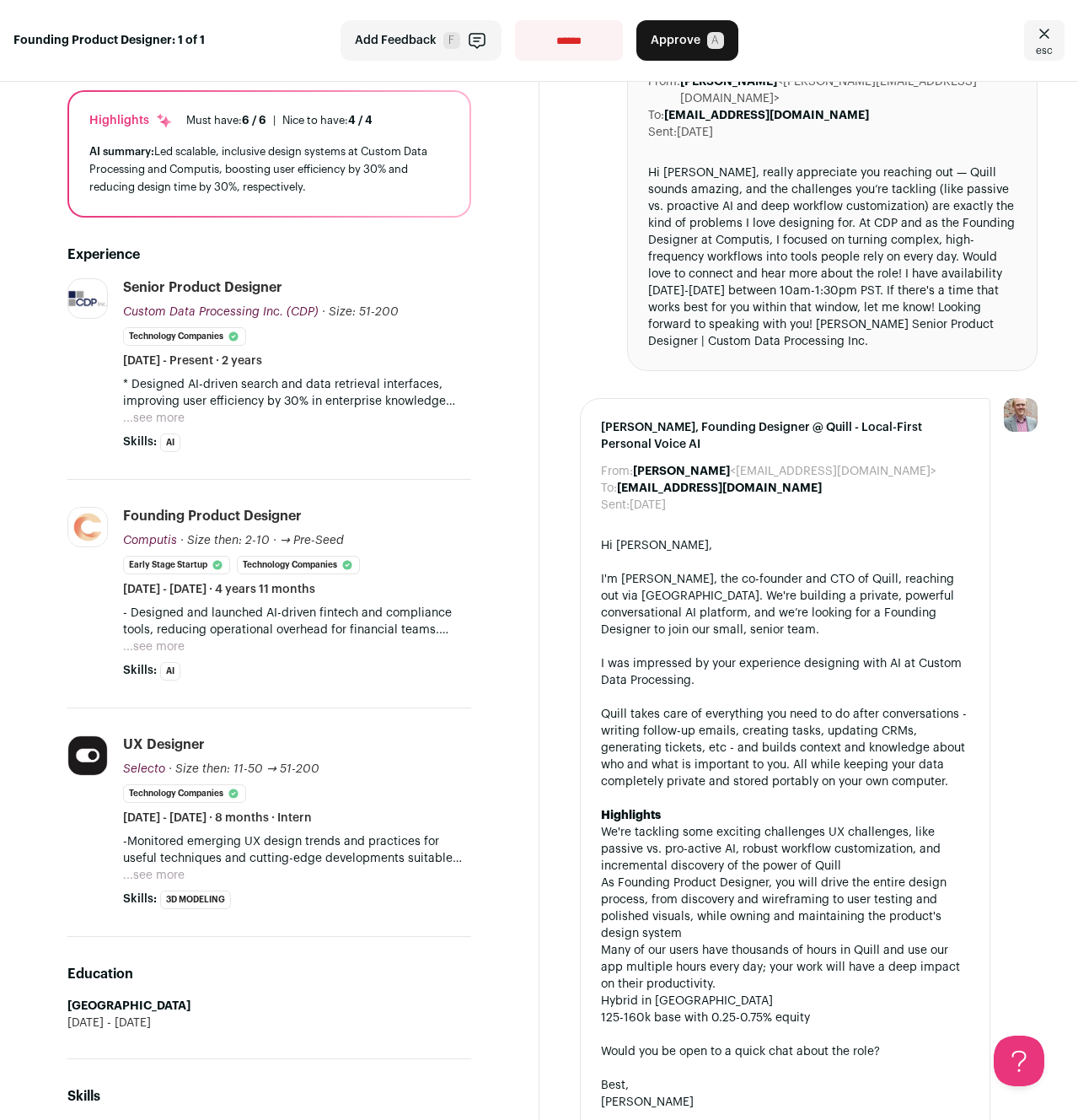
drag, startPoint x: 236, startPoint y: 614, endPoint x: 564, endPoint y: 5, distance: 691.7
click at [0, 0] on div "**********" at bounding box center [539, 940] width 1078 height 2195
click at [549, 36] on select "**********" at bounding box center [569, 41] width 108 height 41
select select "**********"
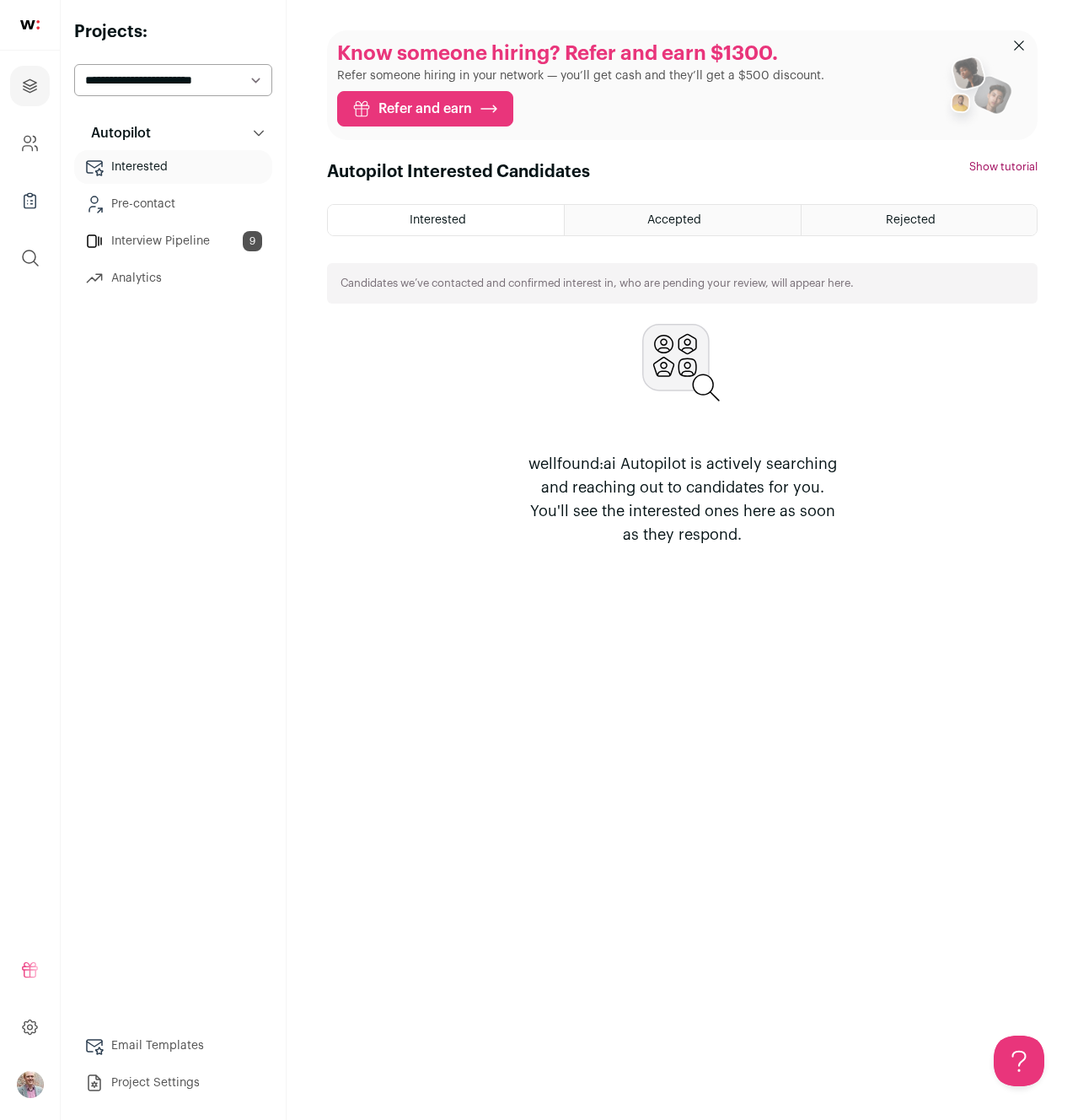
click at [158, 89] on select "**********" at bounding box center [172, 79] width 198 height 32
select select "*****"
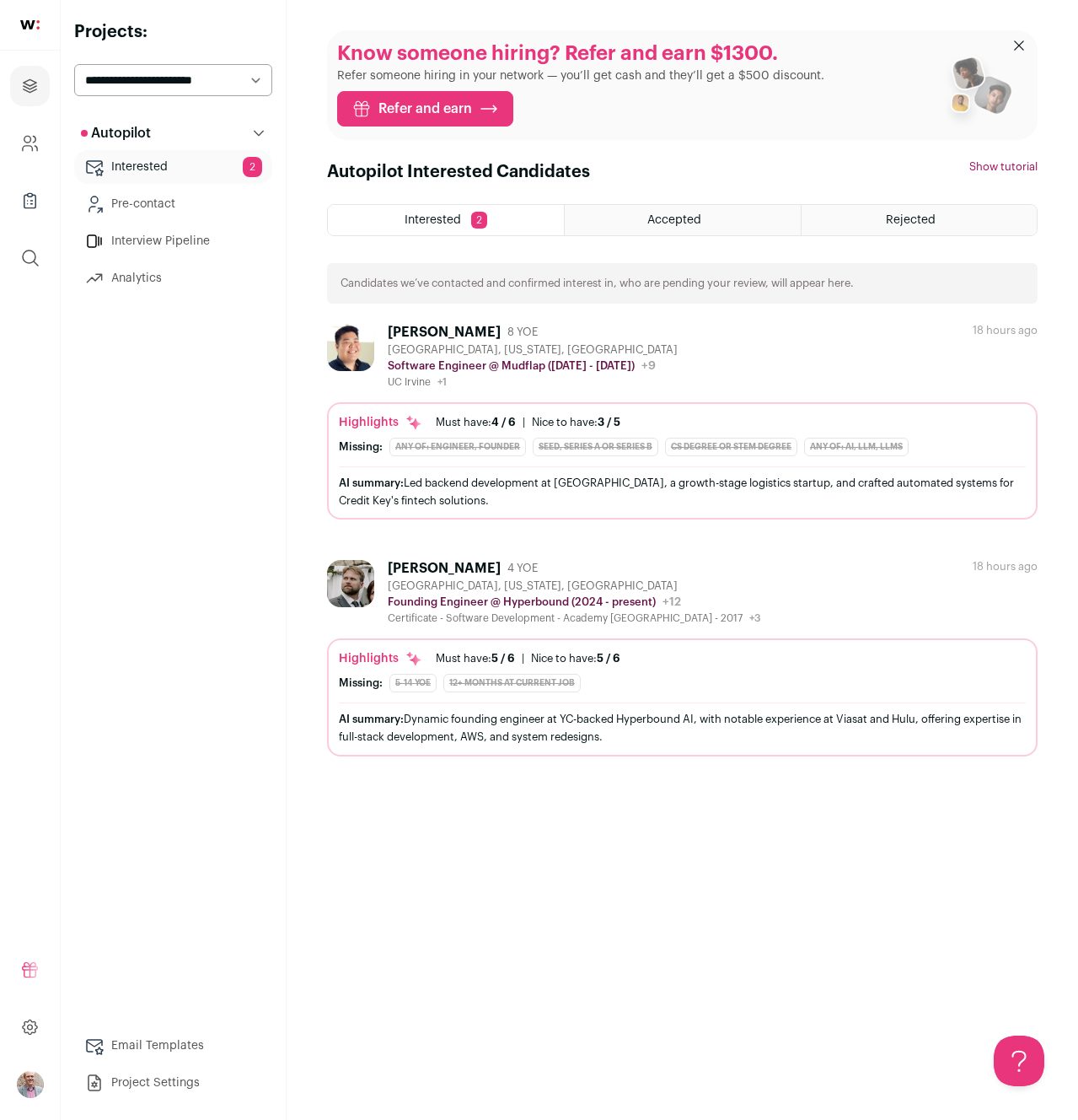
click at [731, 319] on div "Interested 2 Accepted Rejected Candidates we’ve contacted and confirmed interes…" at bounding box center [682, 480] width 711 height 553
click at [576, 334] on div "[PERSON_NAME] 8 YOE" at bounding box center [533, 332] width 290 height 17
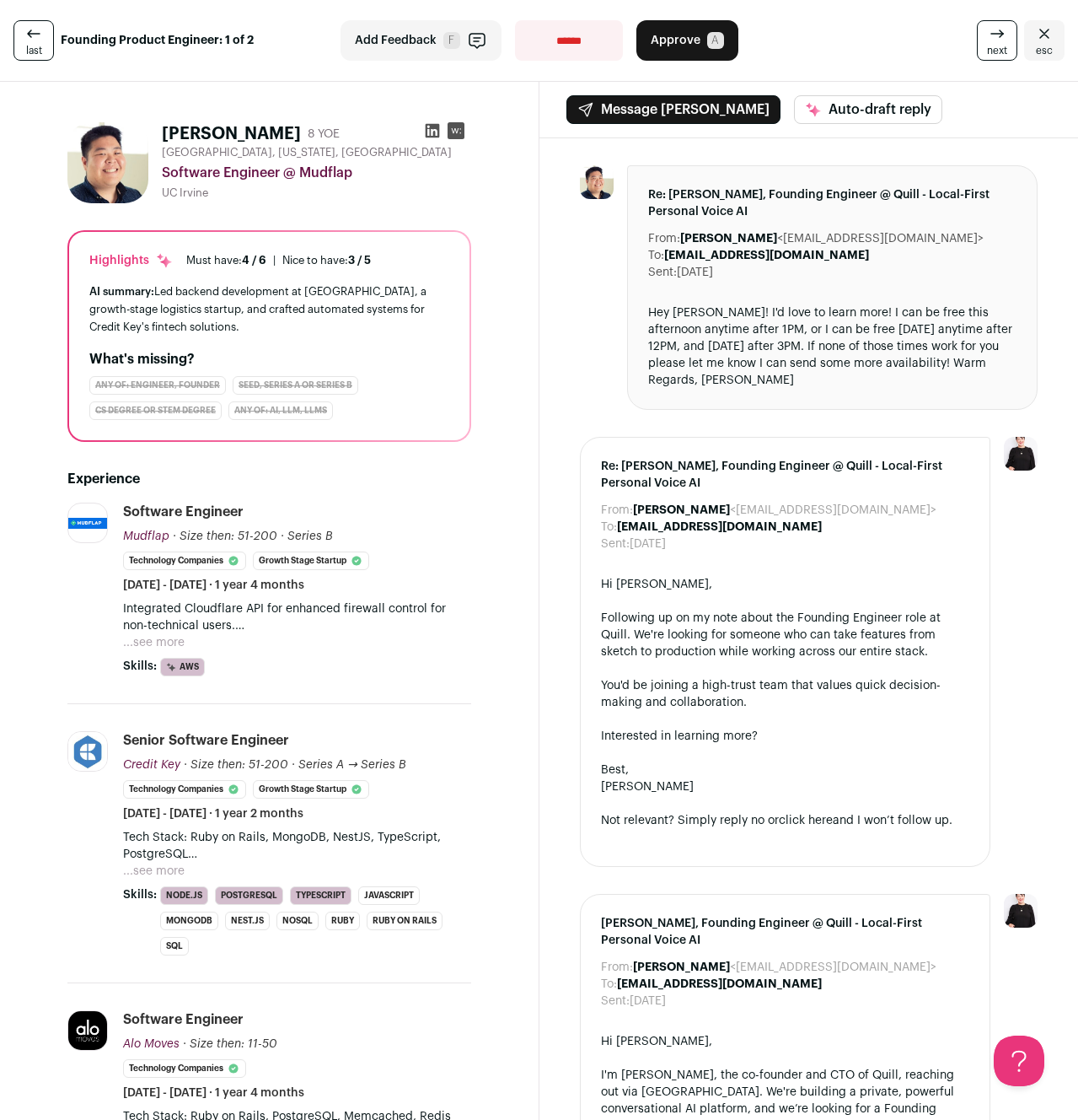
click at [162, 635] on button "...see more" at bounding box center [153, 642] width 62 height 17
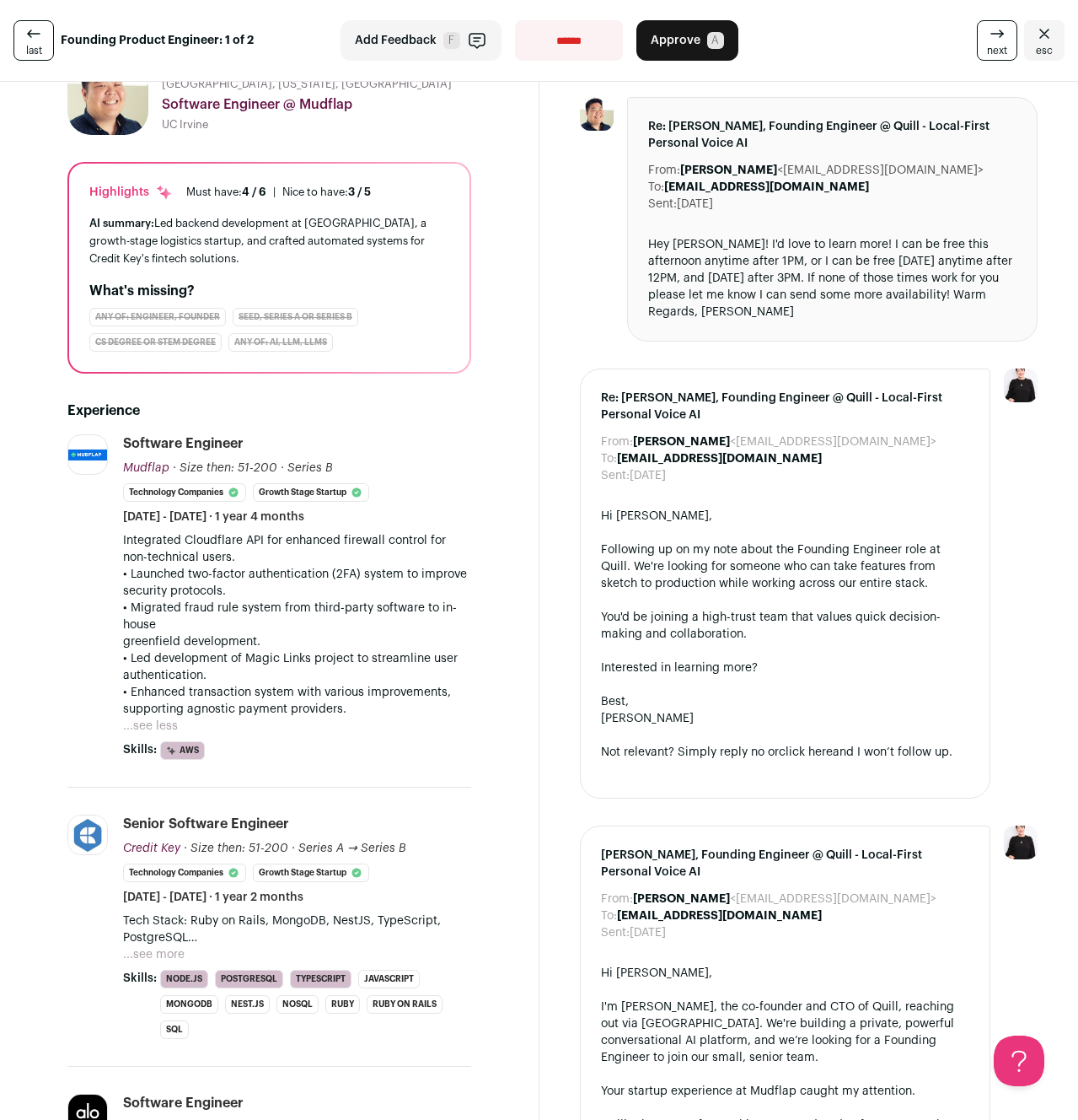
scroll to position [129, 0]
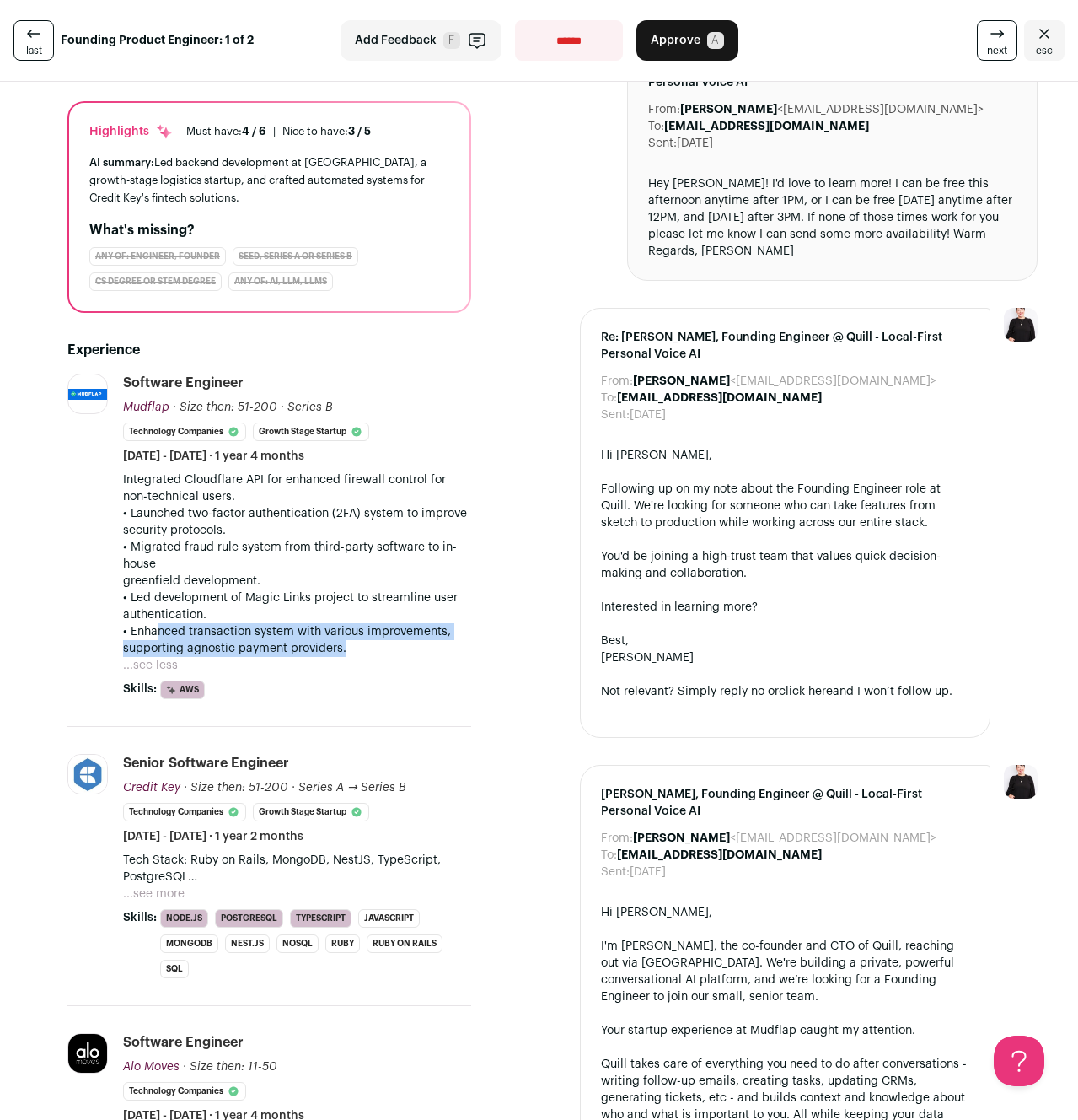
drag, startPoint x: 359, startPoint y: 654, endPoint x: 152, endPoint y: 625, distance: 209.0
click at [152, 625] on p "• Enhanced transaction system with various improvements, supporting agnostic pa…" at bounding box center [297, 640] width 349 height 34
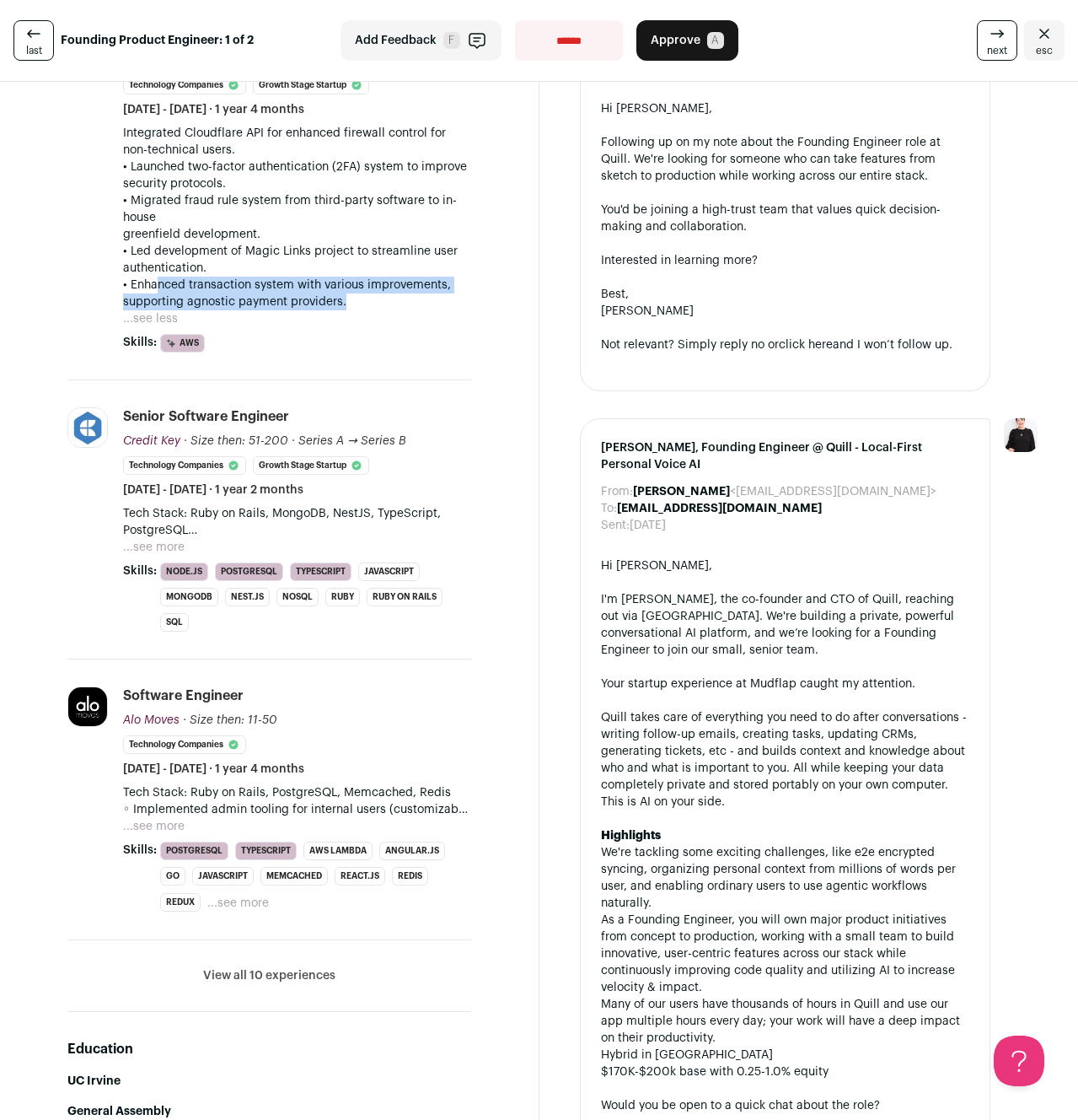
scroll to position [501, 0]
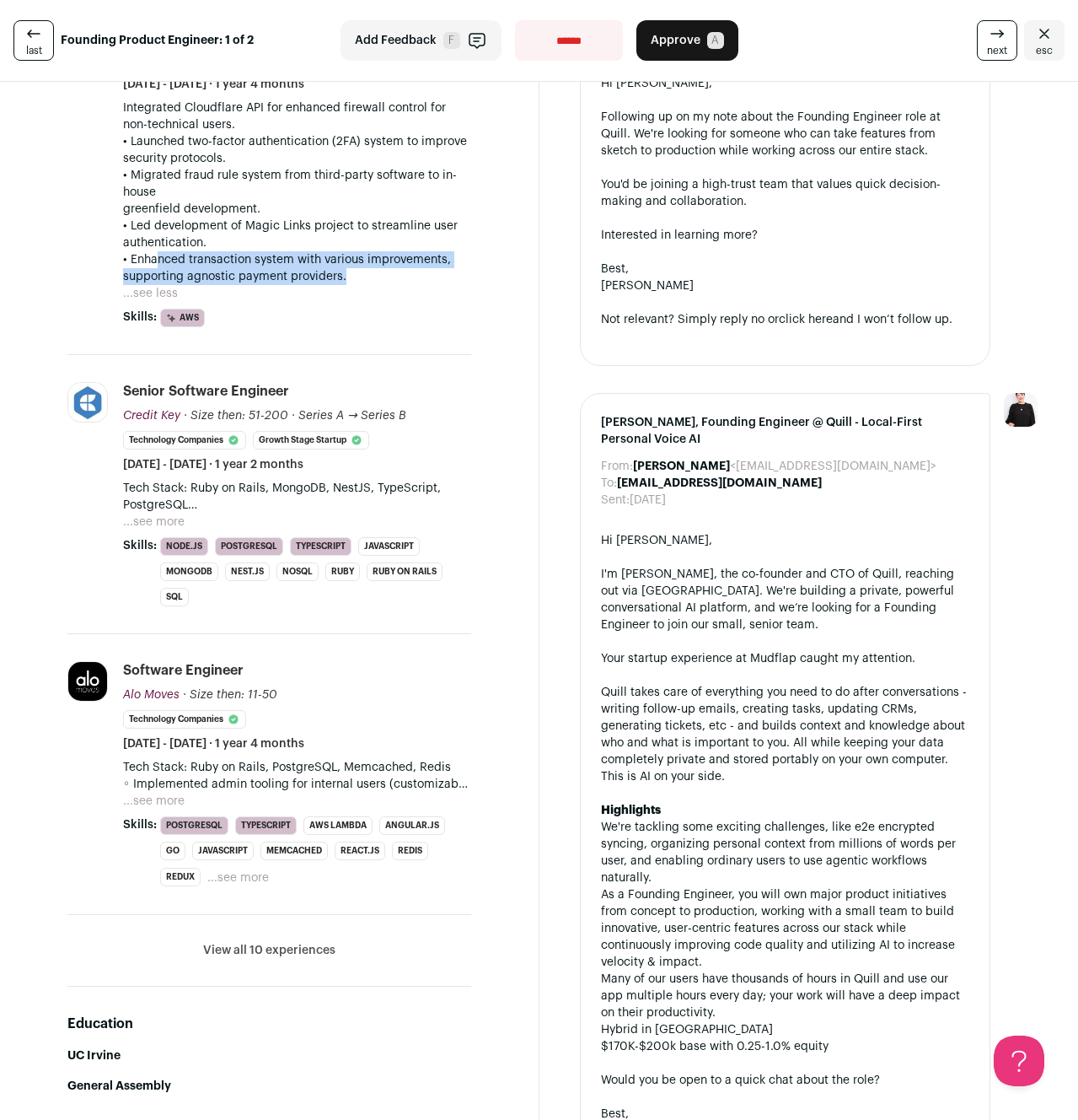
click at [163, 522] on button "...see more" at bounding box center [153, 522] width 62 height 17
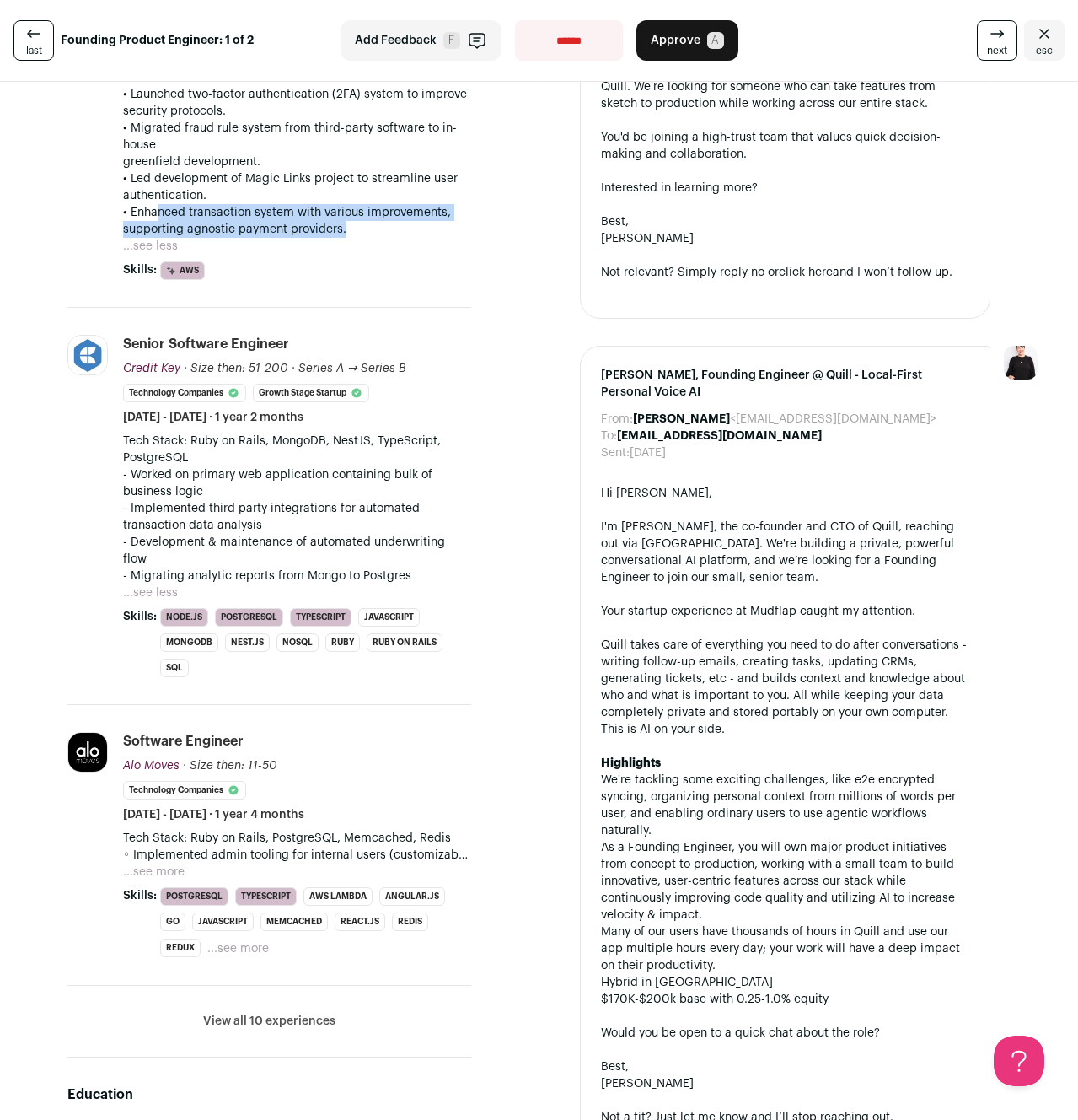
scroll to position [591, 0]
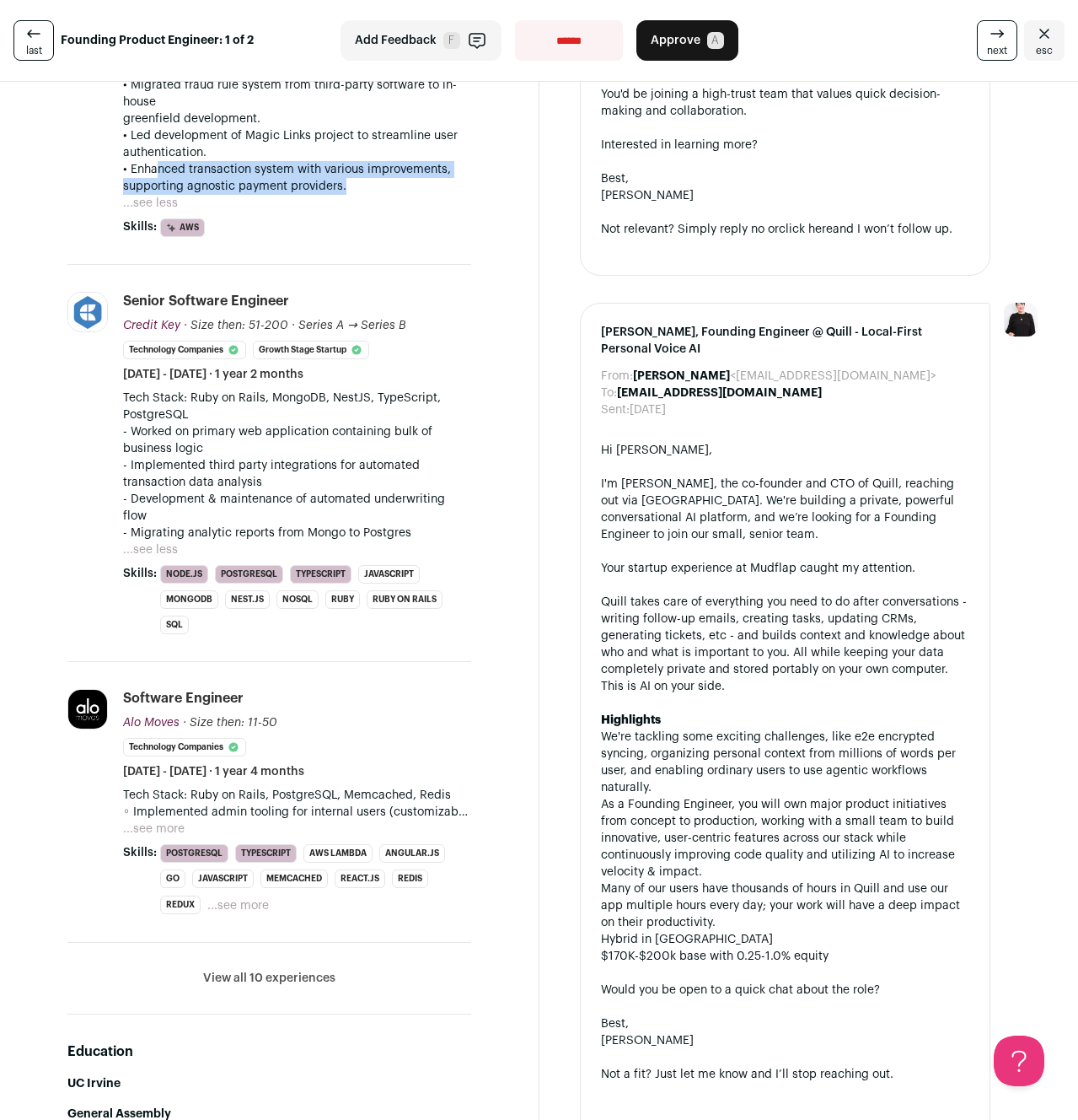
click at [142, 820] on button "...see more" at bounding box center [153, 828] width 62 height 17
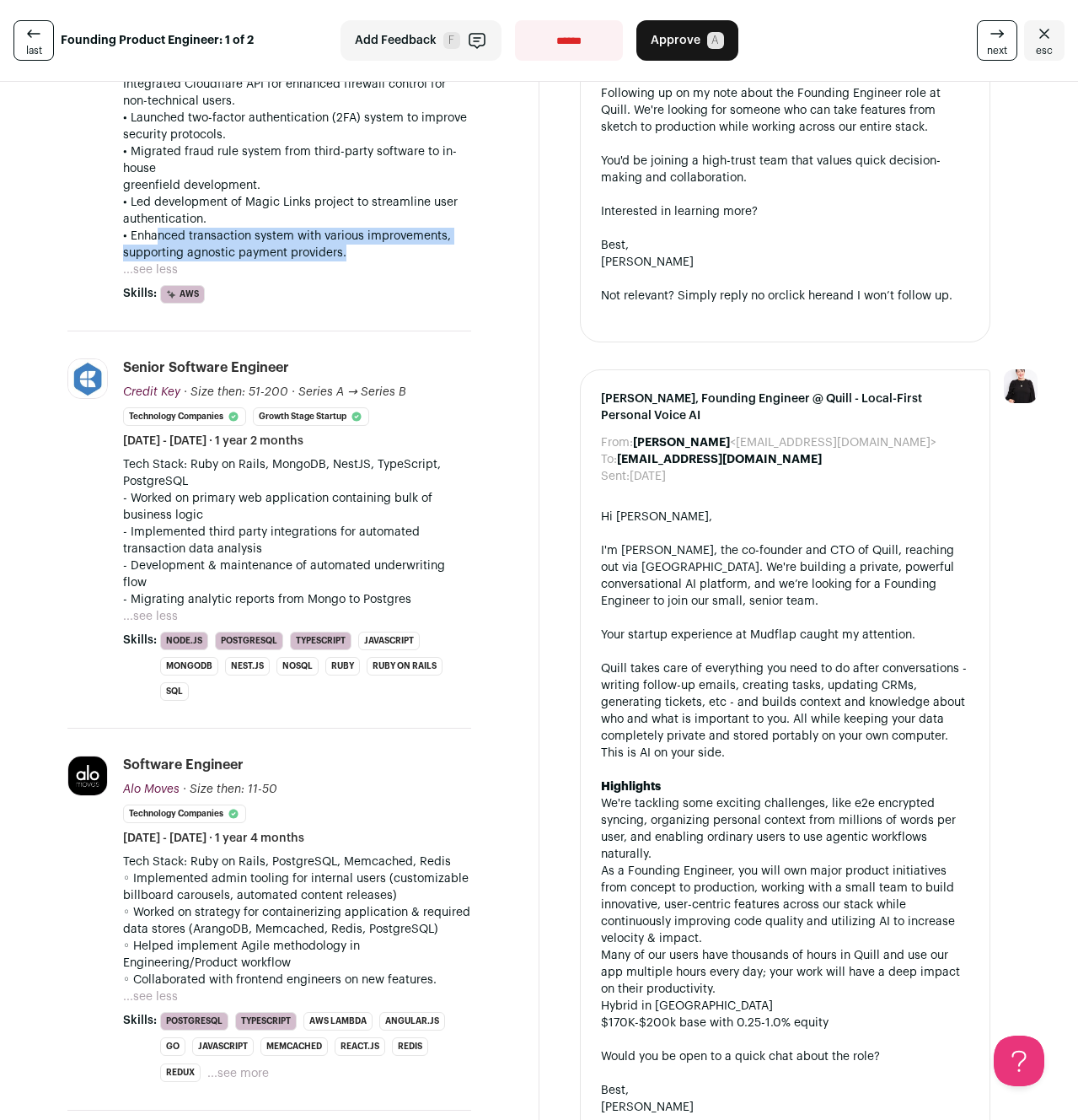
scroll to position [443, 0]
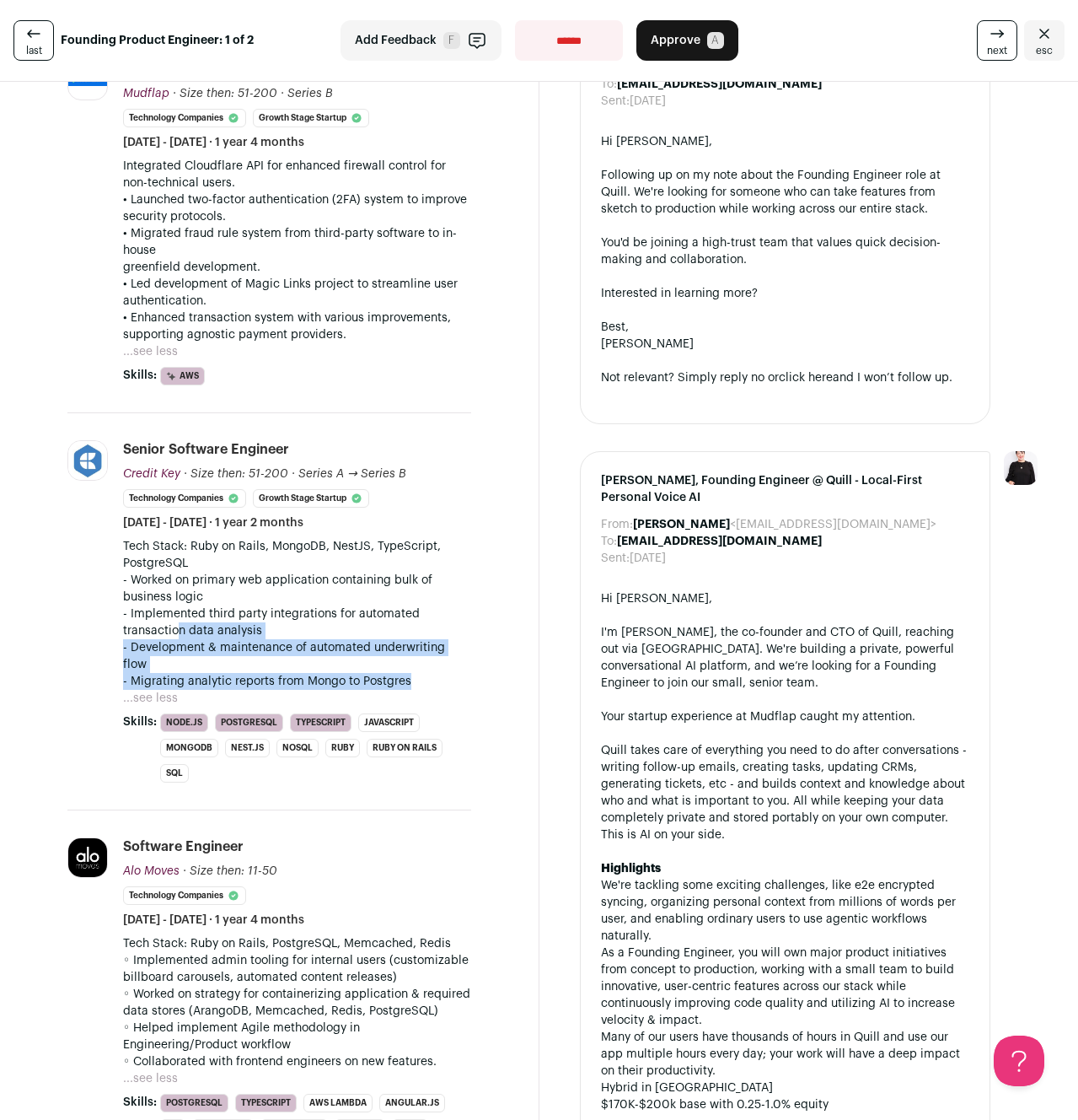
drag, startPoint x: 428, startPoint y: 662, endPoint x: 179, endPoint y: 625, distance: 251.7
click at [179, 625] on div "Tech Stack: Ruby on Rails, MongoDB, NestJS, TypeScript, PostgreSQL - Worked on …" at bounding box center [297, 614] width 349 height 152
click at [151, 690] on button "...see less" at bounding box center [149, 698] width 54 height 17
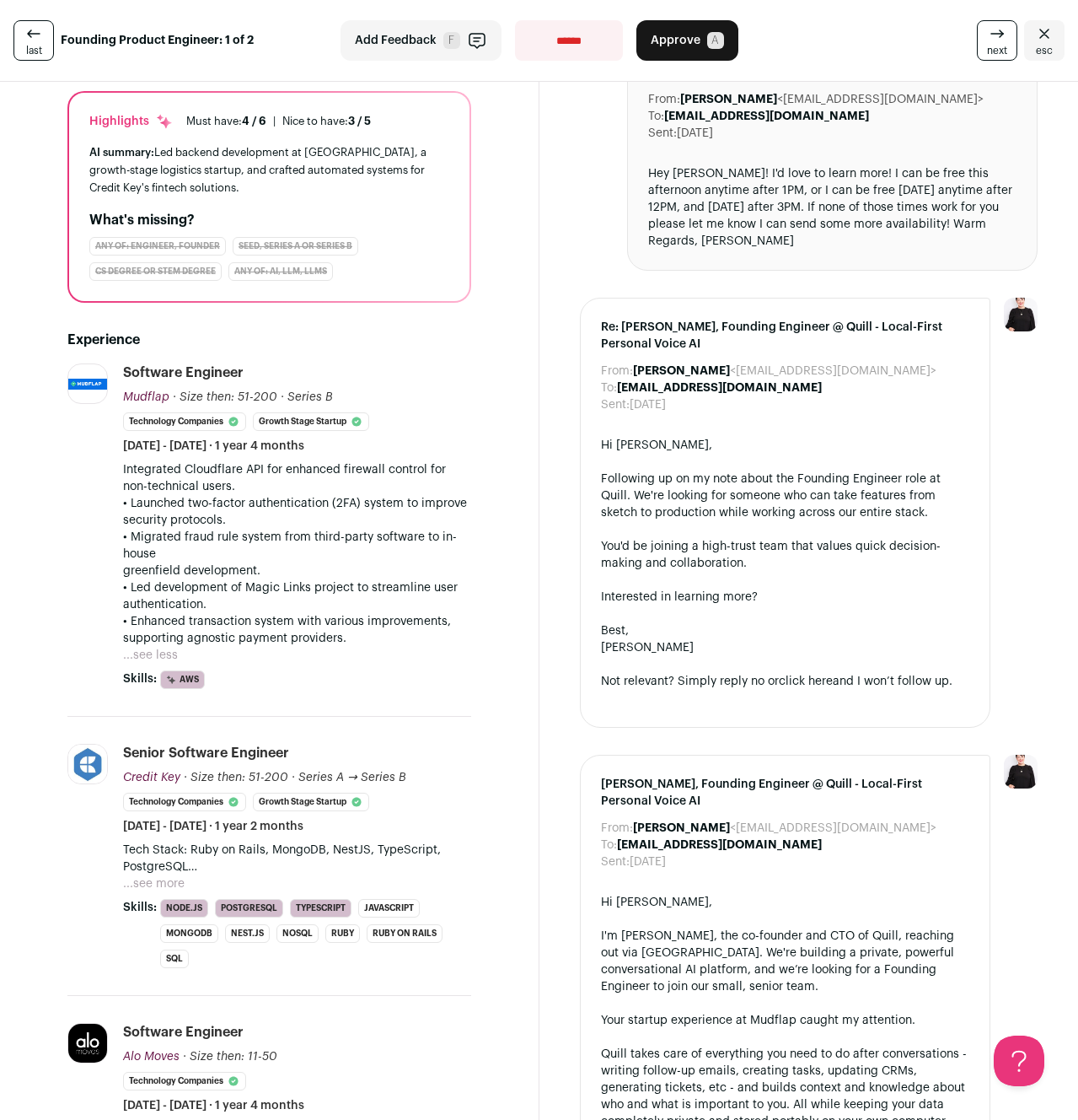
scroll to position [0, 0]
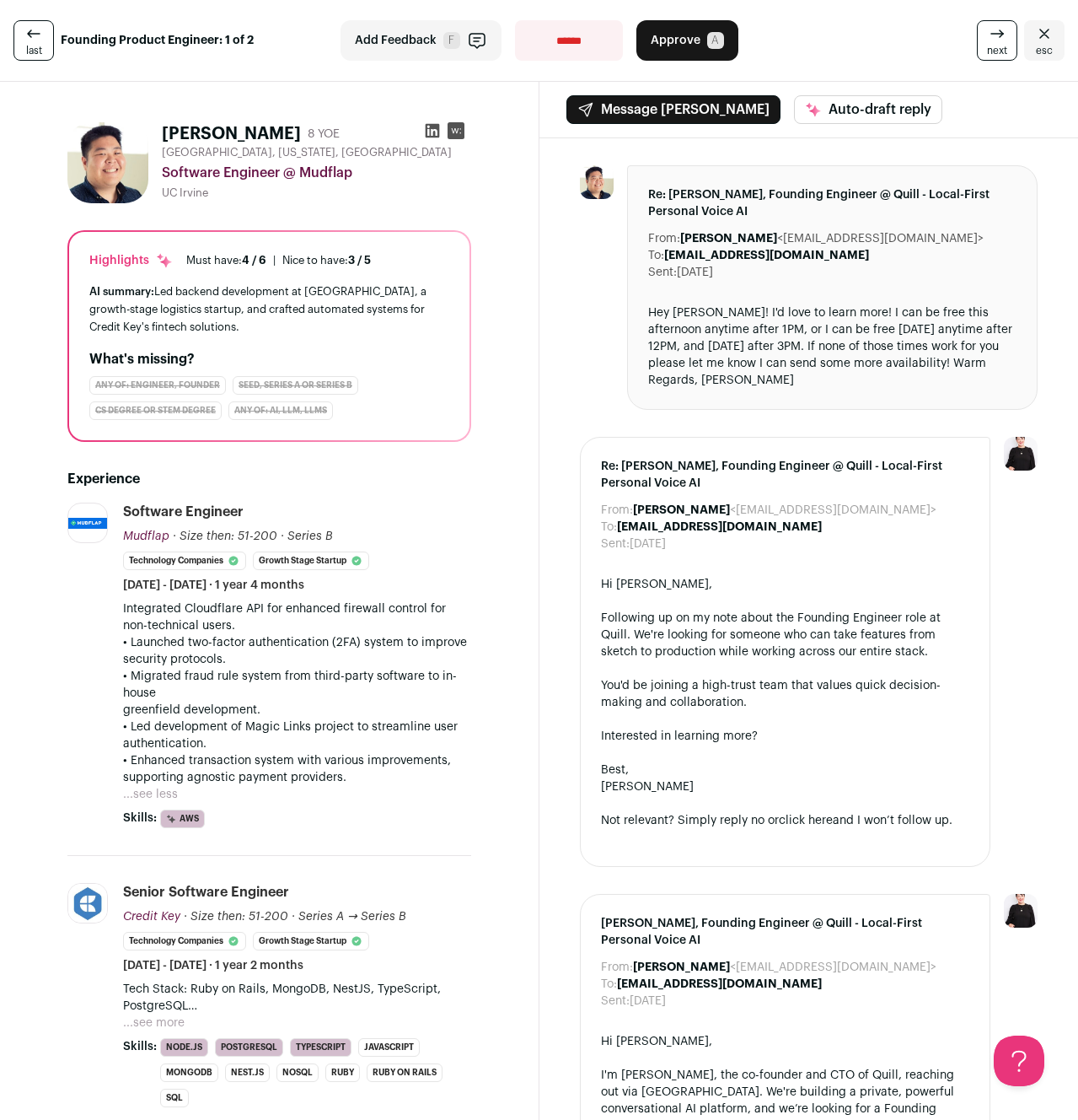
click at [998, 48] on span "next" at bounding box center [997, 51] width 20 height 14
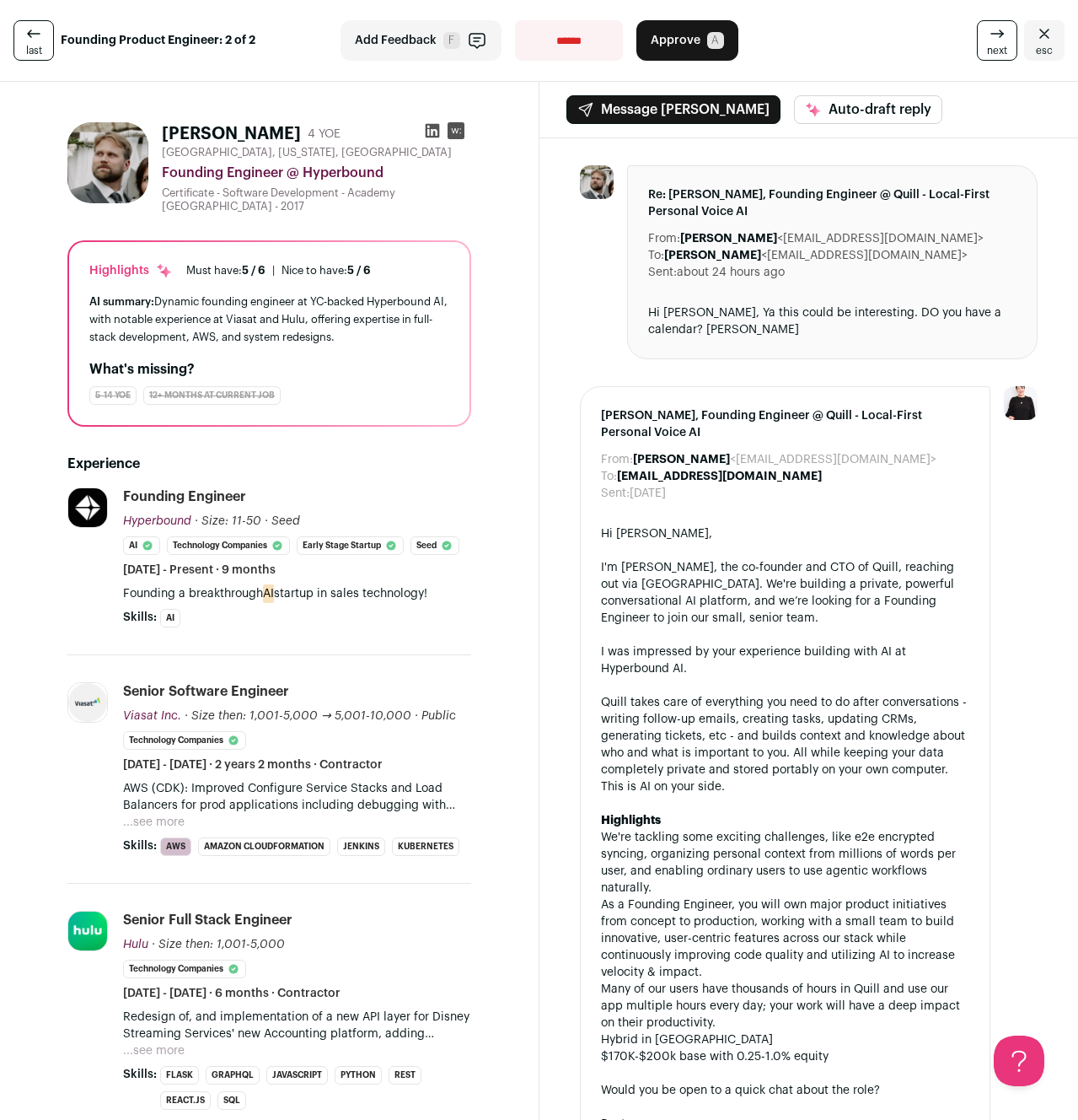
click at [689, 36] on span "Approve" at bounding box center [676, 41] width 50 height 17
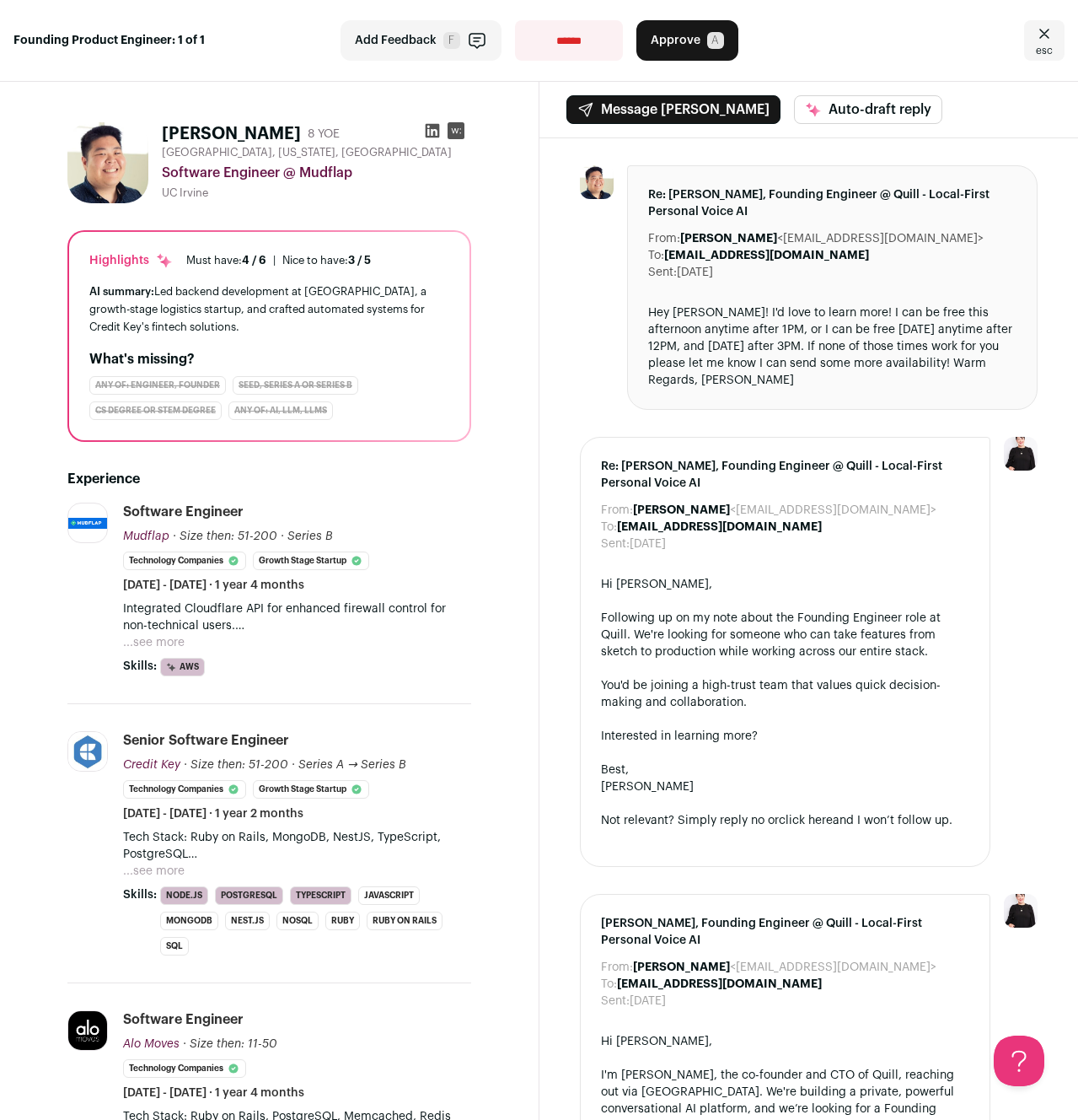
click at [663, 43] on span "Approve" at bounding box center [676, 41] width 50 height 17
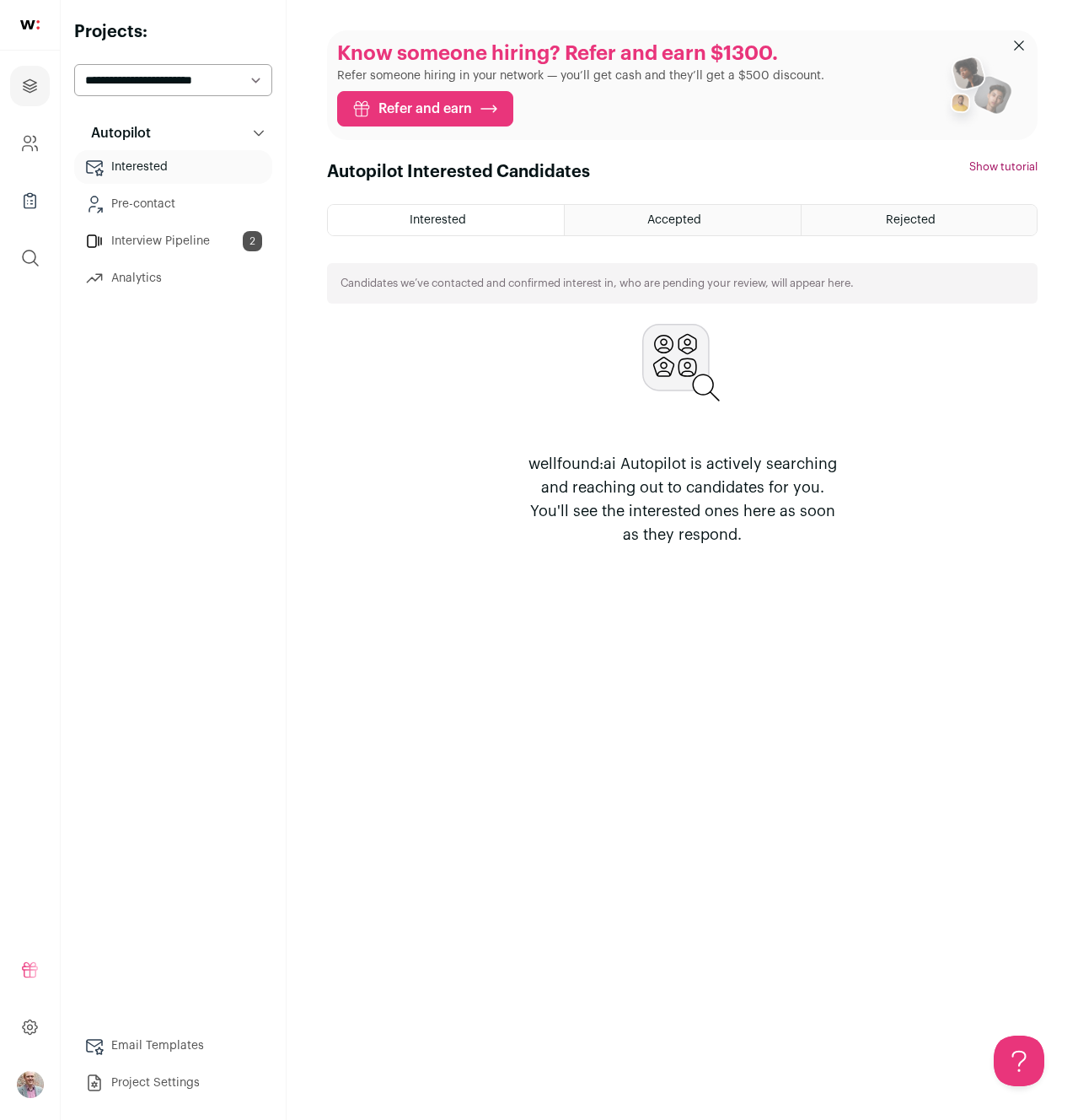
click at [162, 244] on link "Interview Pipeline 2" at bounding box center [172, 241] width 198 height 34
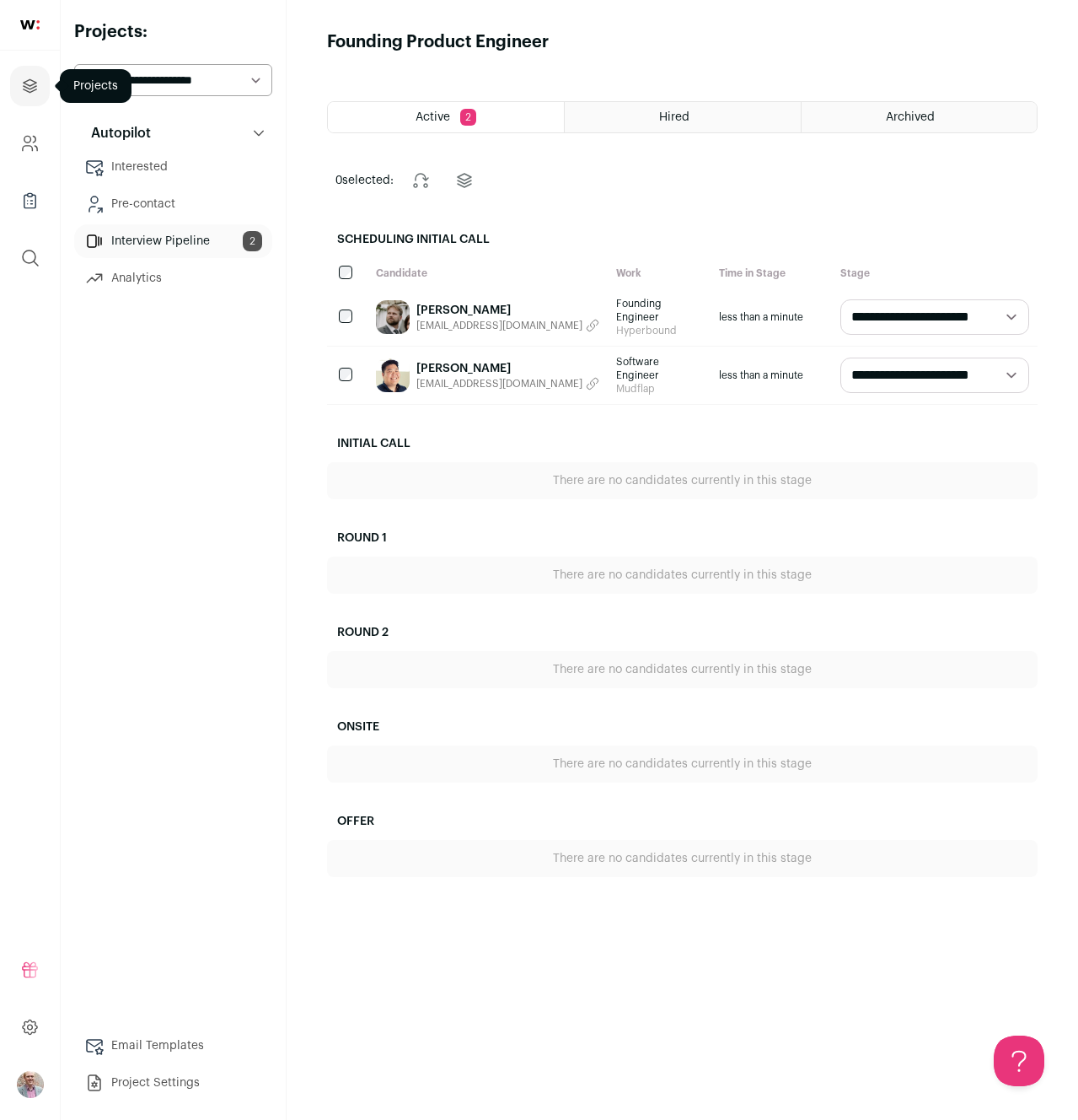
click at [34, 84] on icon "Projects" at bounding box center [30, 86] width 13 height 13
